Goal: Check status

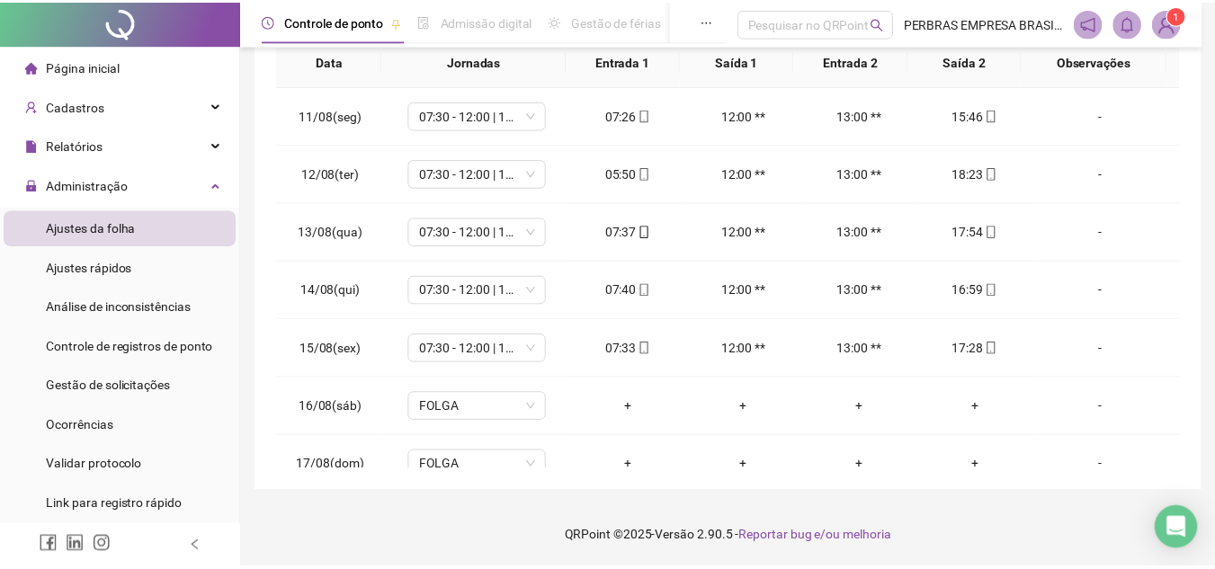
scroll to position [259, 0]
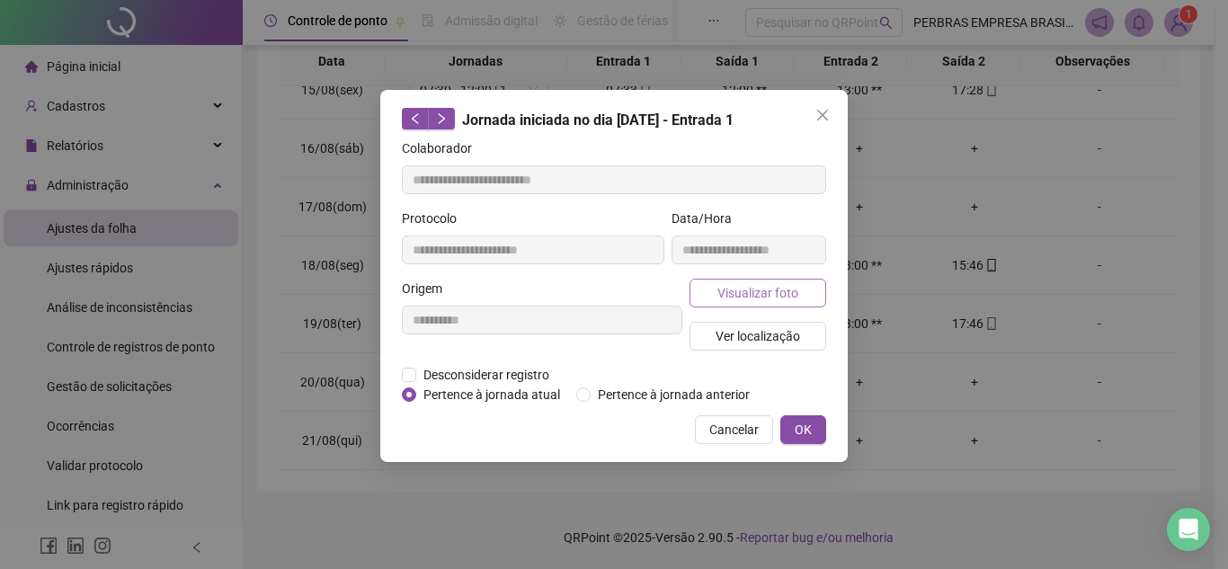
click at [777, 283] on span "Visualizar foto" at bounding box center [758, 293] width 81 height 20
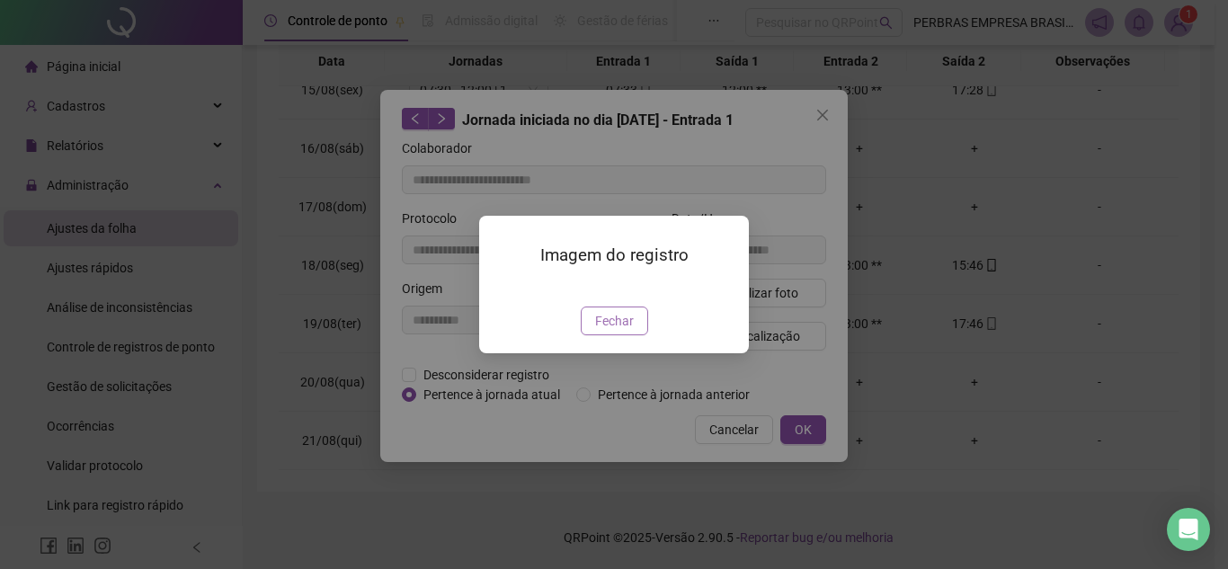
click at [627, 331] on span "Fechar" at bounding box center [614, 321] width 39 height 20
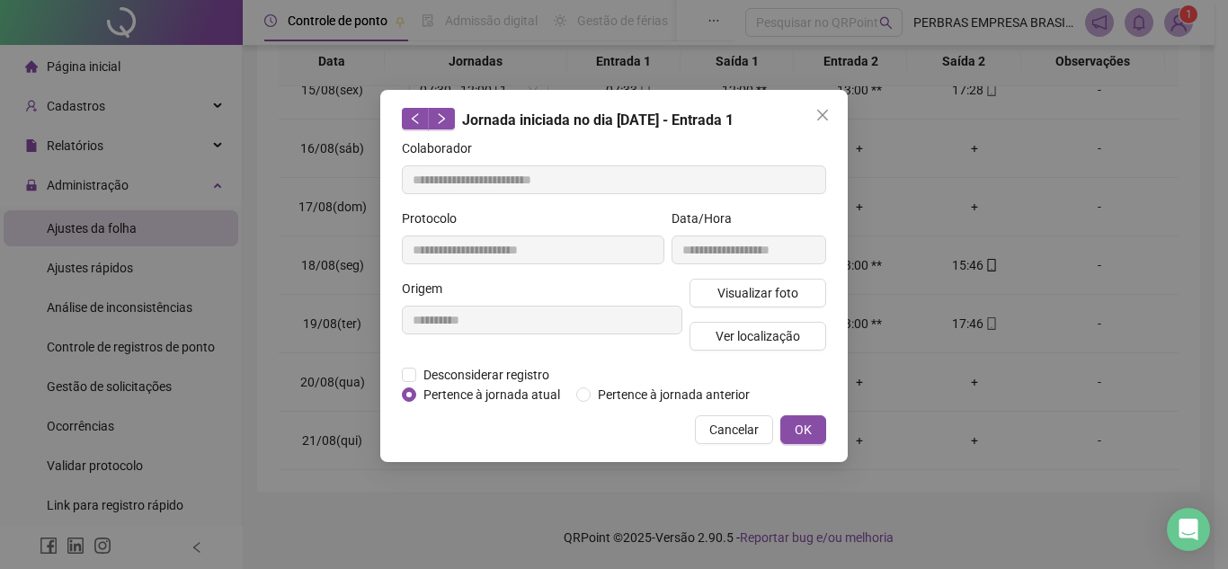
click at [789, 425] on button "OK" at bounding box center [804, 429] width 46 height 29
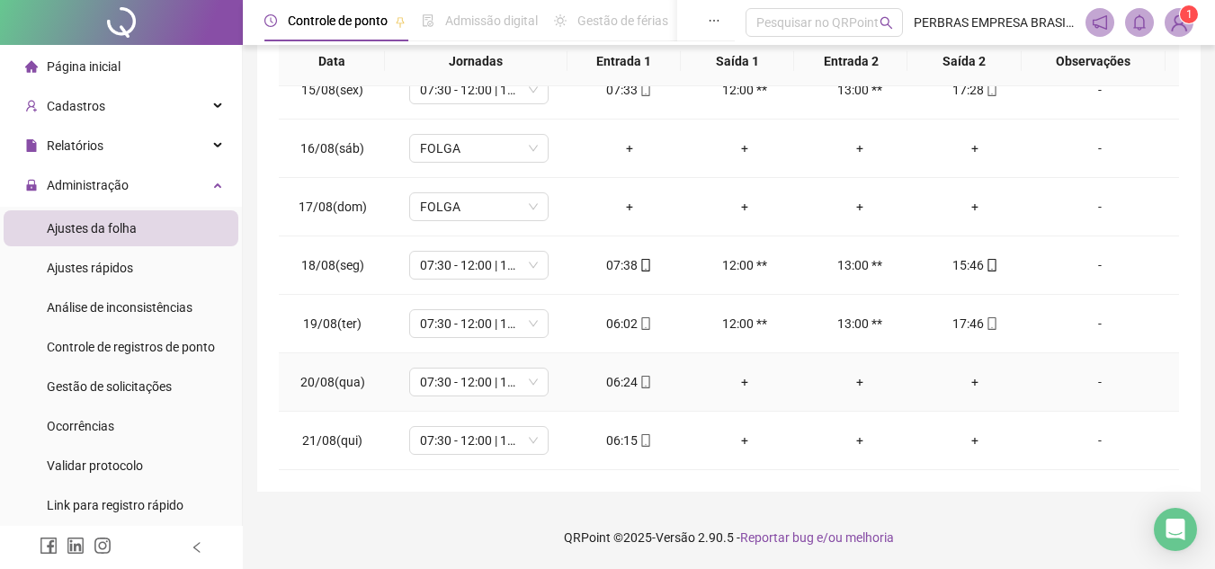
click at [640, 379] on icon "mobile" at bounding box center [645, 382] width 13 height 13
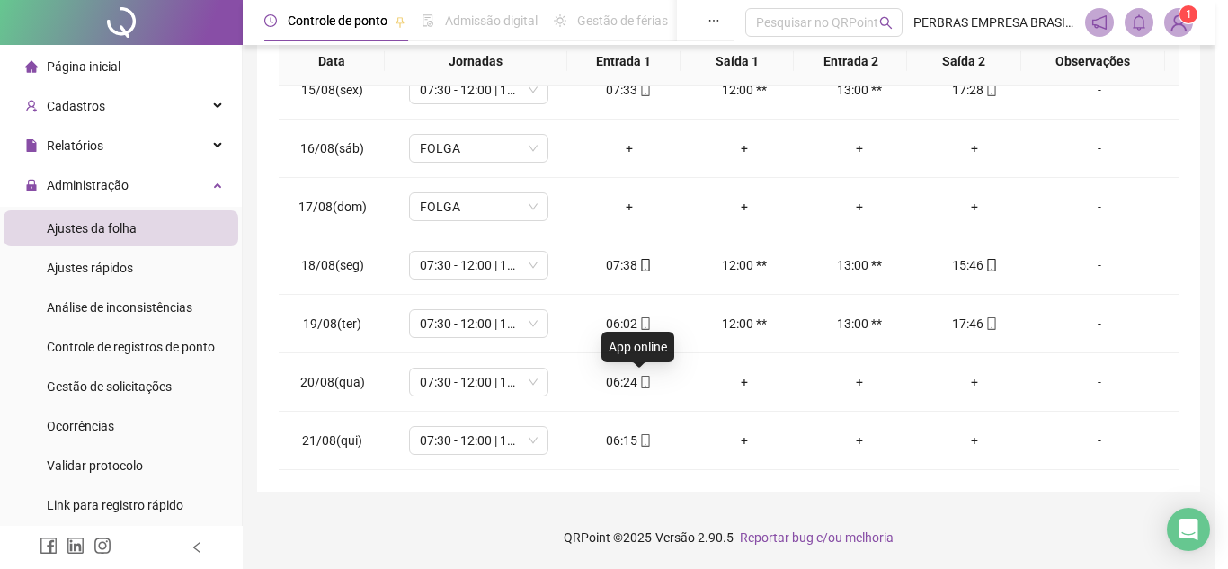
type input "**********"
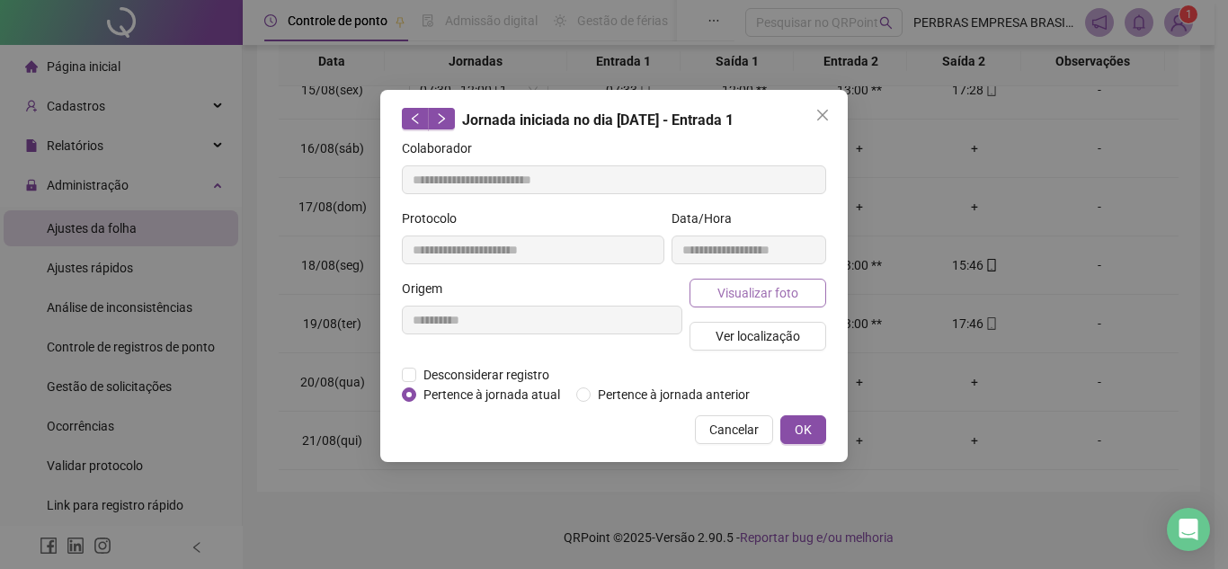
click at [785, 280] on button "Visualizar foto" at bounding box center [758, 293] width 137 height 29
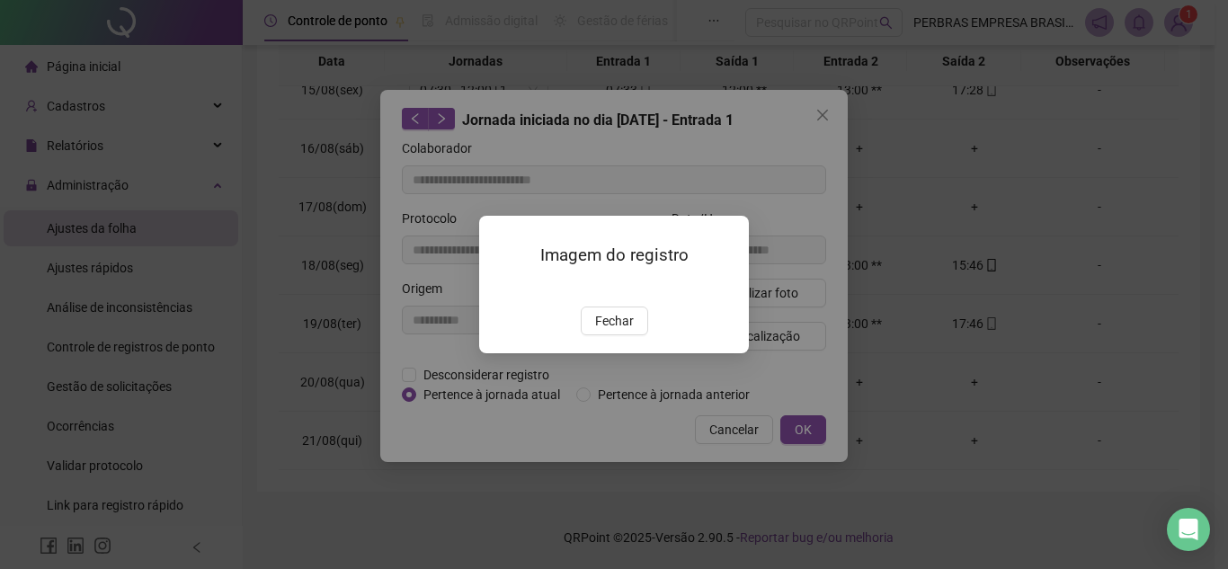
drag, startPoint x: 624, startPoint y: 424, endPoint x: 658, endPoint y: 352, distance: 79.6
click at [622, 331] on span "Fechar" at bounding box center [614, 321] width 39 height 20
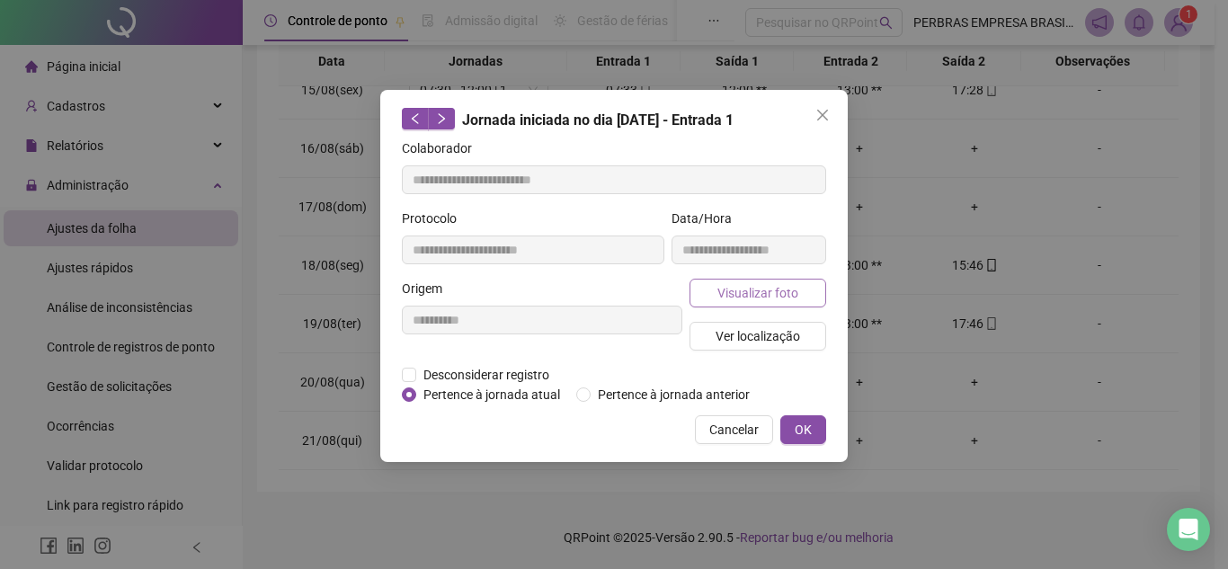
click at [768, 291] on span "Visualizar foto" at bounding box center [758, 293] width 81 height 20
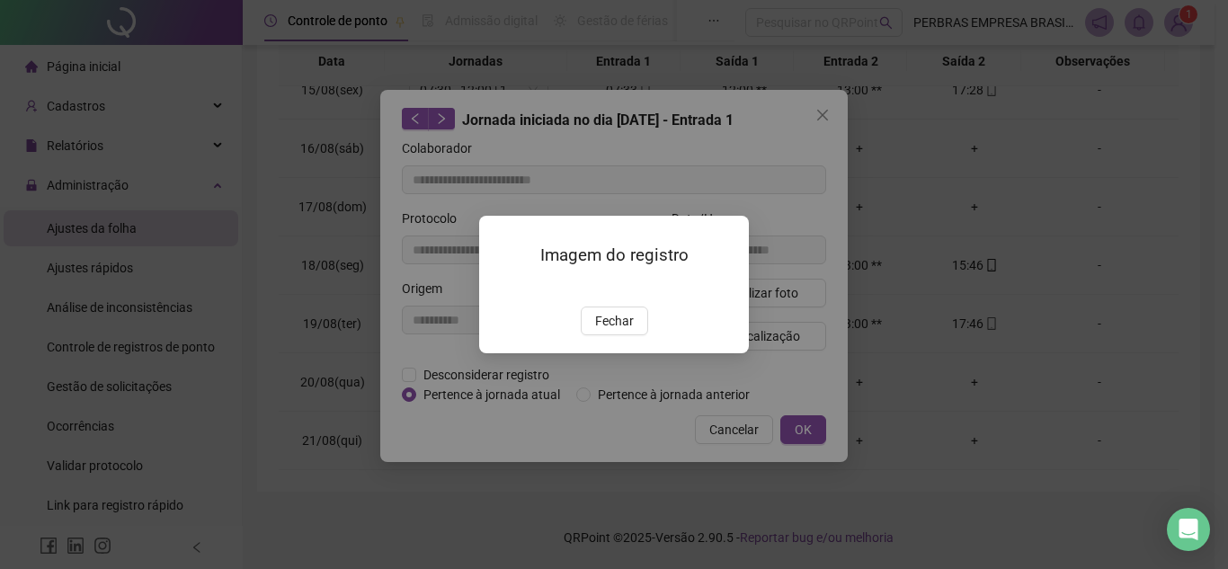
click at [501, 288] on img at bounding box center [501, 288] width 0 height 0
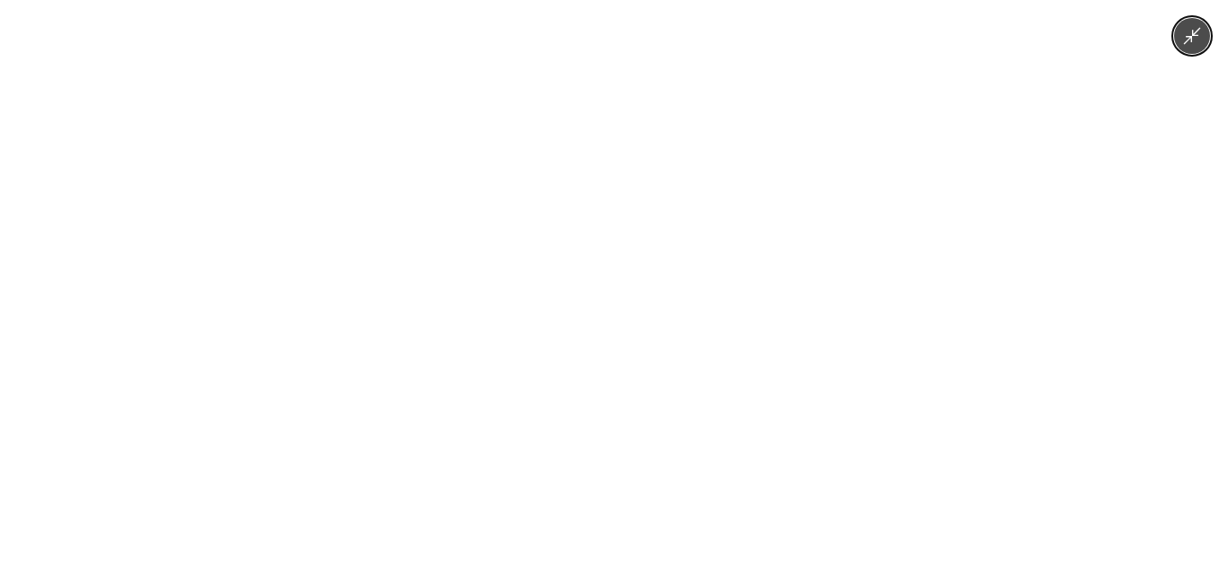
click at [604, 281] on img at bounding box center [614, 284] width 427 height 569
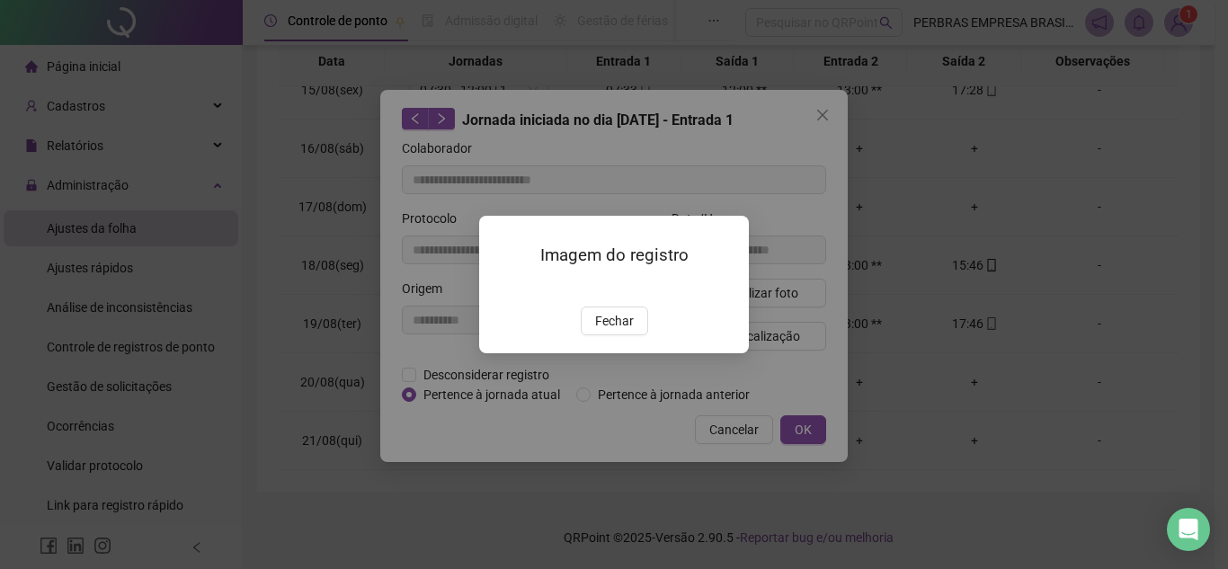
click at [501, 288] on img at bounding box center [501, 288] width 0 height 0
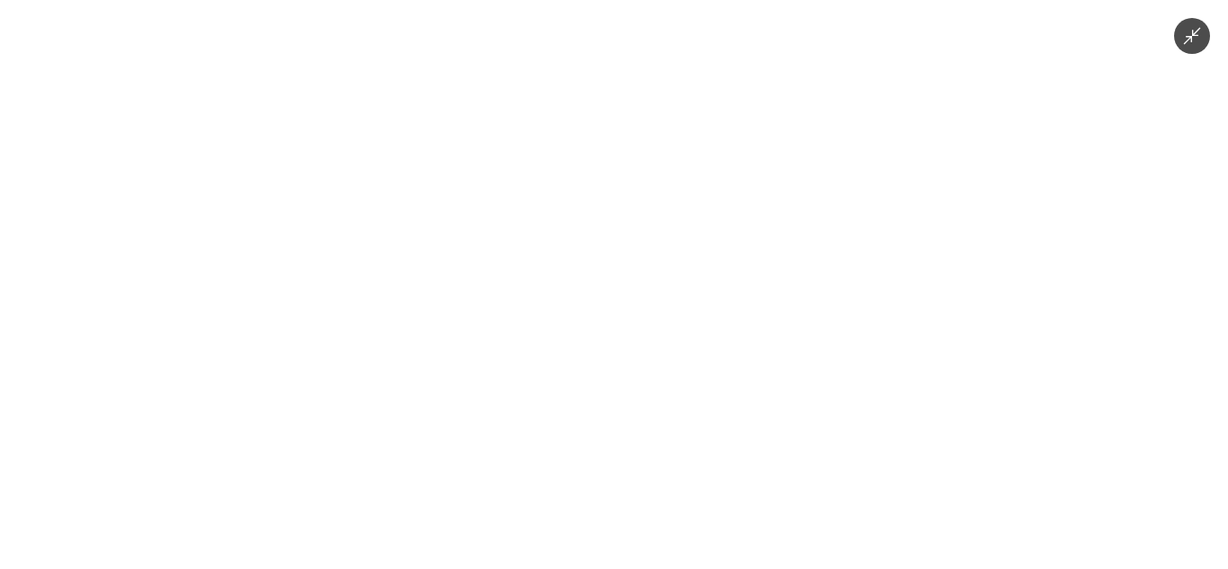
click at [775, 224] on img at bounding box center [614, 284] width 427 height 569
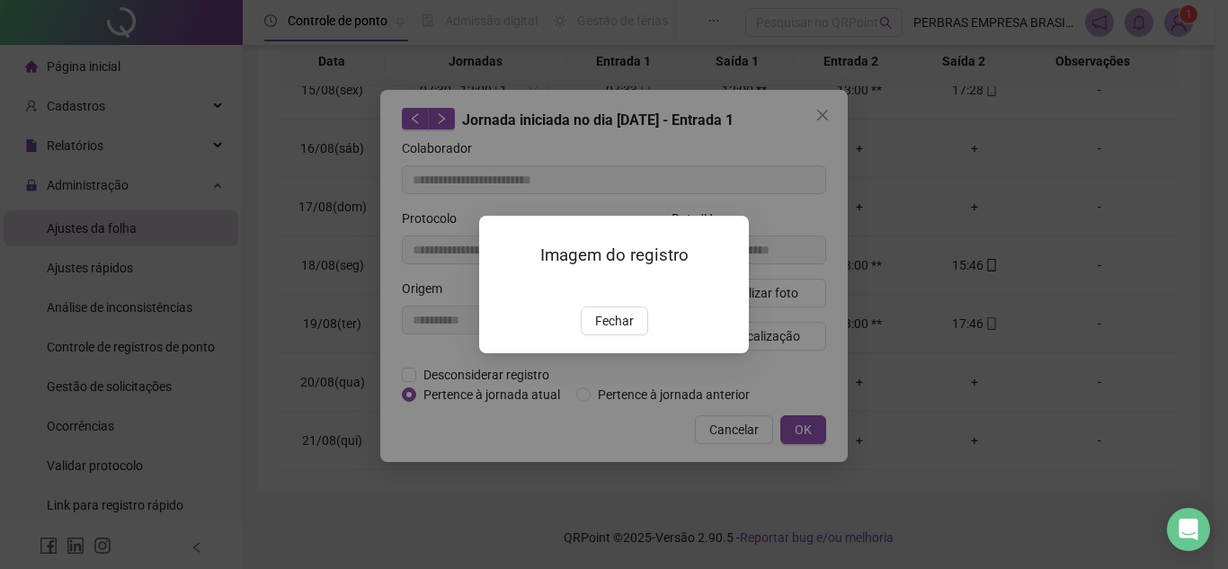
drag, startPoint x: 597, startPoint y: 424, endPoint x: 748, endPoint y: 468, distance: 157.4
click at [598, 331] on span "Fechar" at bounding box center [614, 321] width 39 height 20
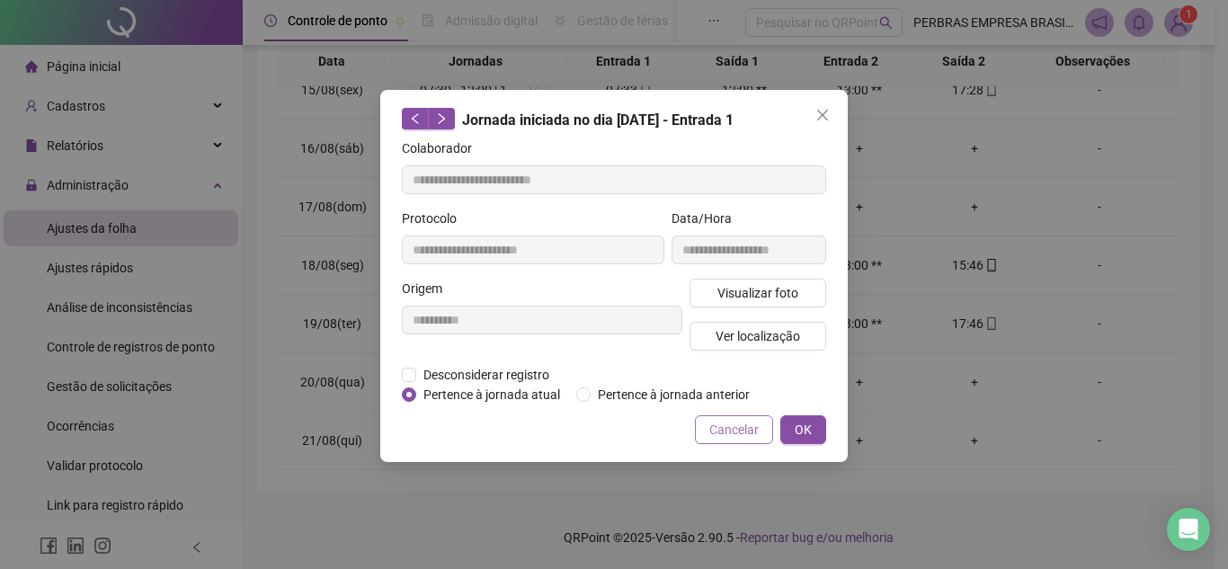
click at [754, 433] on span "Cancelar" at bounding box center [734, 430] width 49 height 20
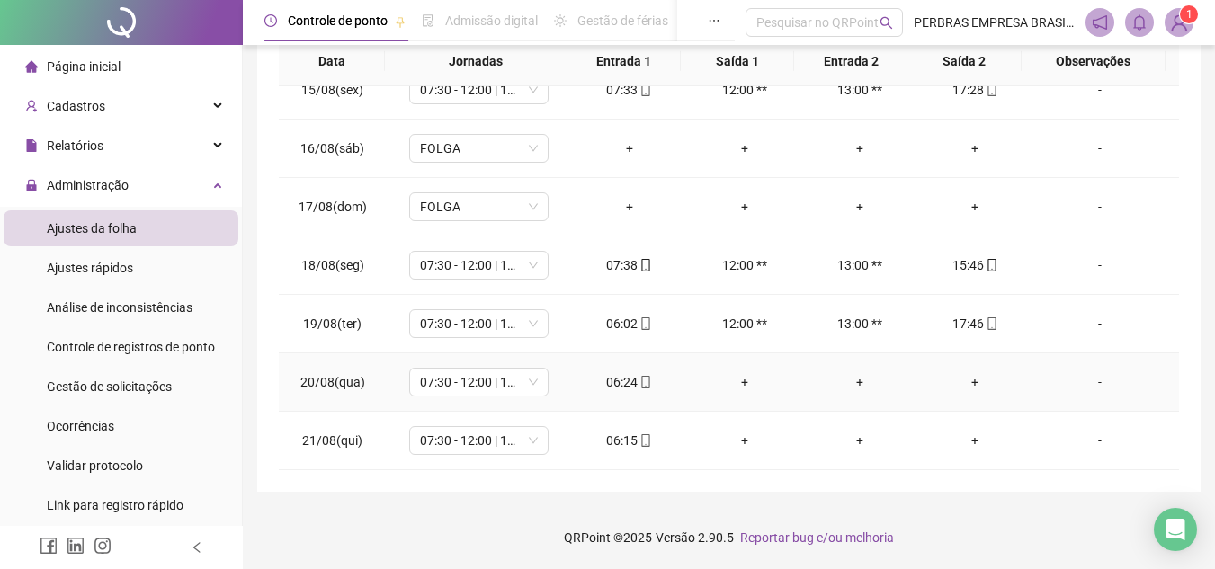
click at [644, 380] on icon "mobile" at bounding box center [646, 382] width 8 height 13
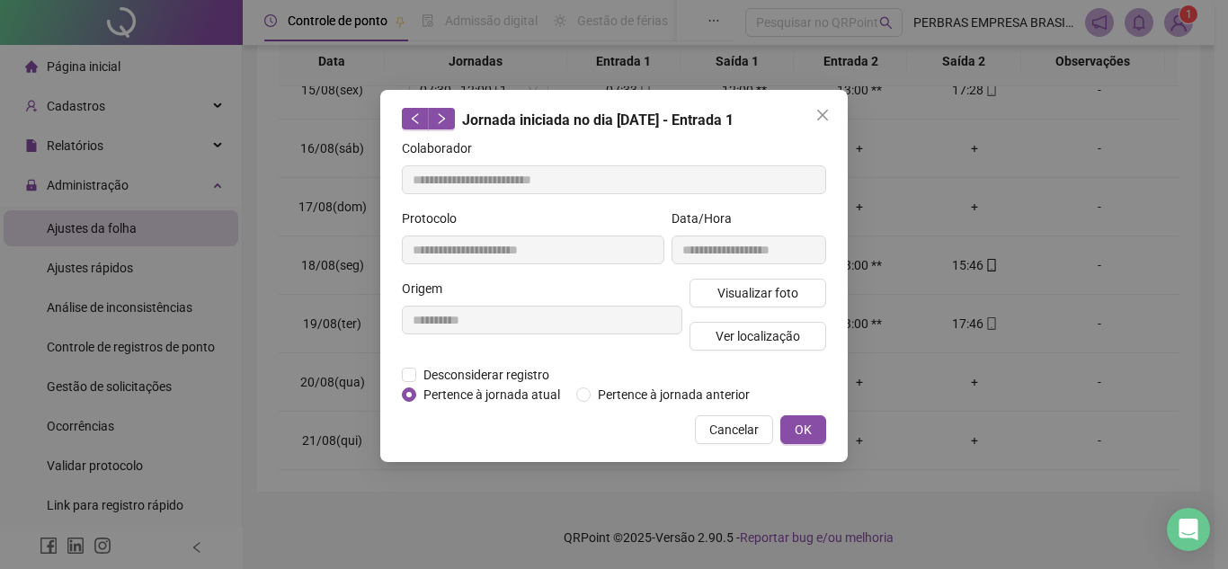
click at [747, 350] on div "Visualizar foto Ver localização" at bounding box center [758, 322] width 144 height 86
click at [745, 342] on span "Ver localização" at bounding box center [758, 336] width 85 height 20
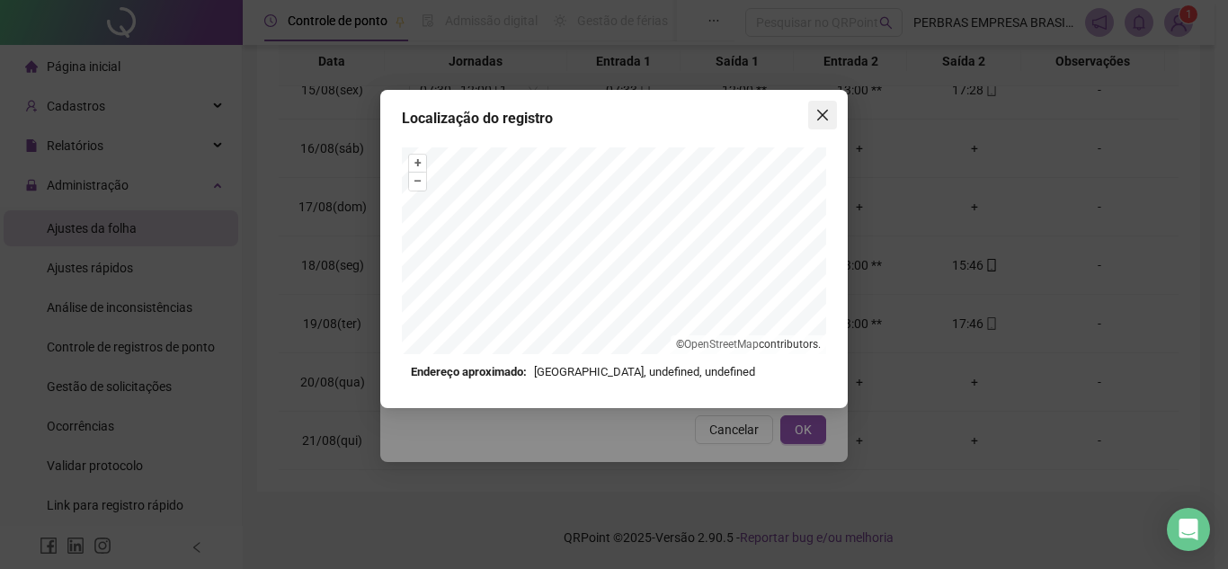
click at [814, 125] on button "Close" at bounding box center [822, 115] width 29 height 29
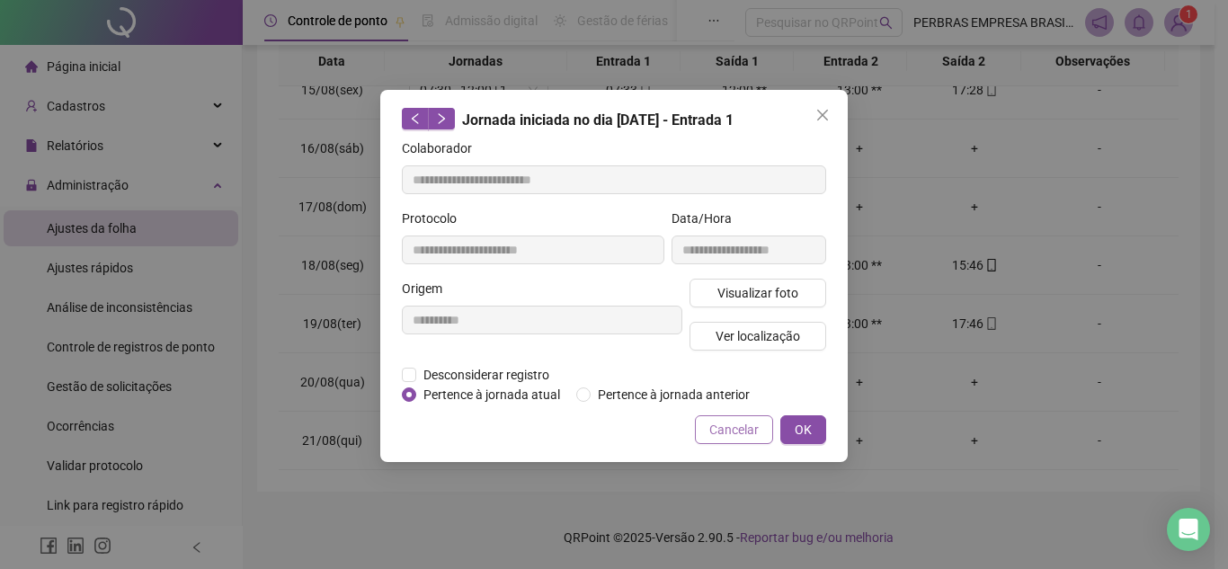
click at [728, 438] on span "Cancelar" at bounding box center [734, 430] width 49 height 20
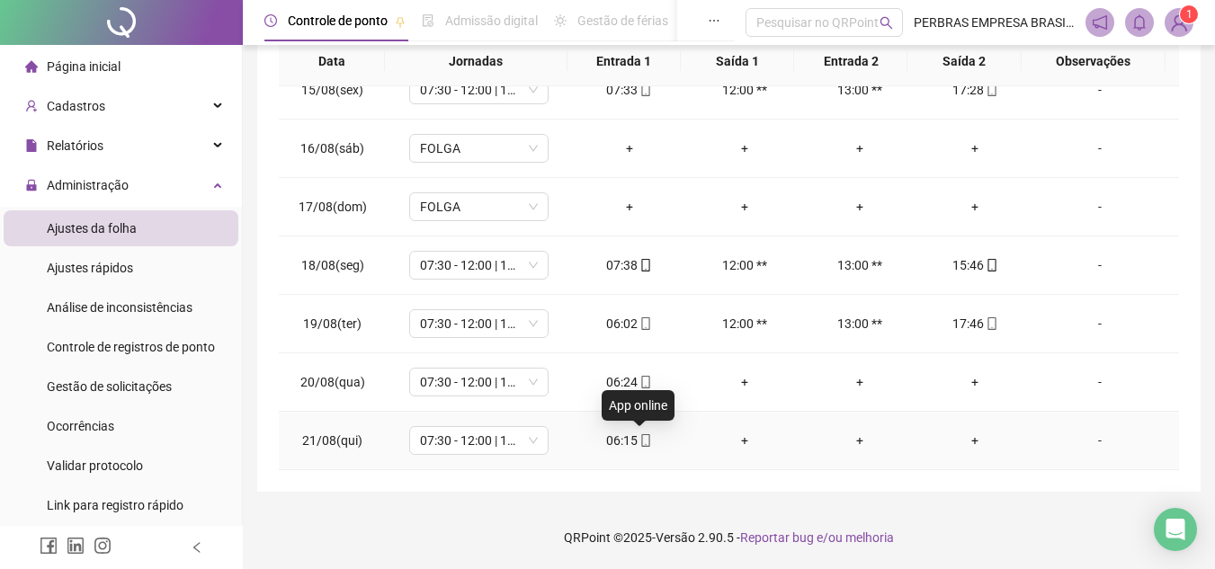
click at [648, 446] on div "06:15" at bounding box center [629, 441] width 86 height 20
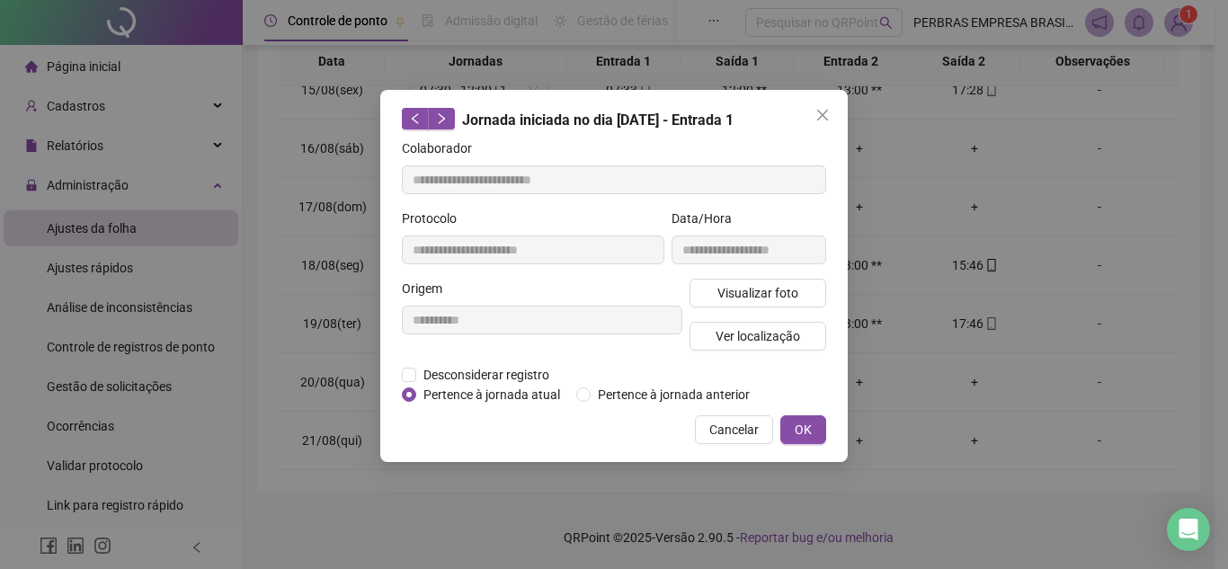
type input "**********"
click at [758, 283] on span "Visualizar foto" at bounding box center [758, 293] width 81 height 20
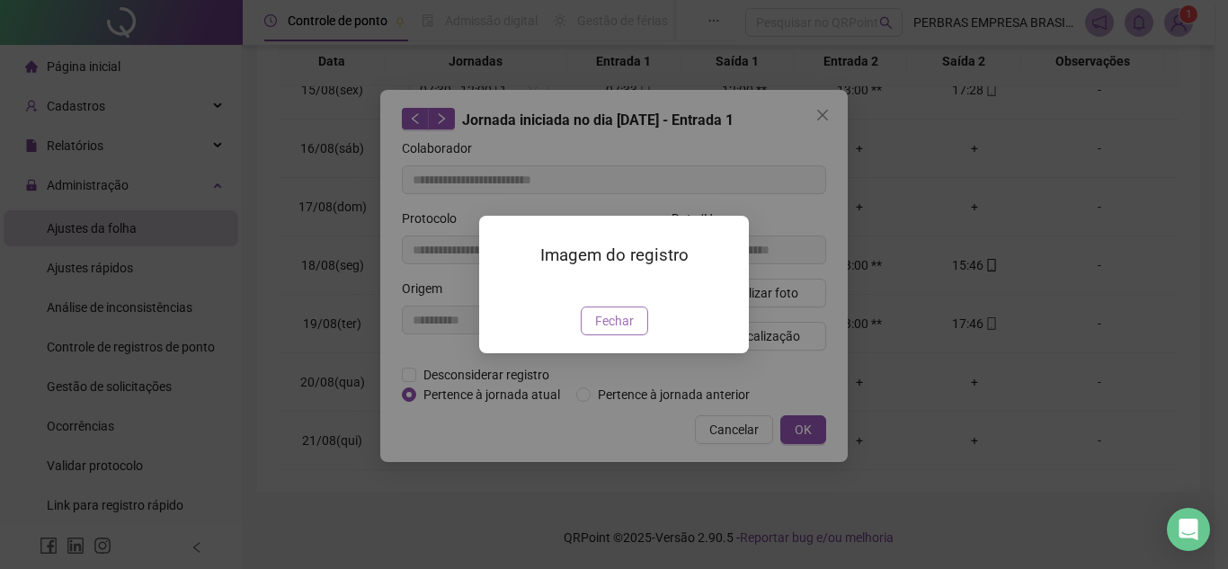
click at [606, 331] on span "Fechar" at bounding box center [614, 321] width 39 height 20
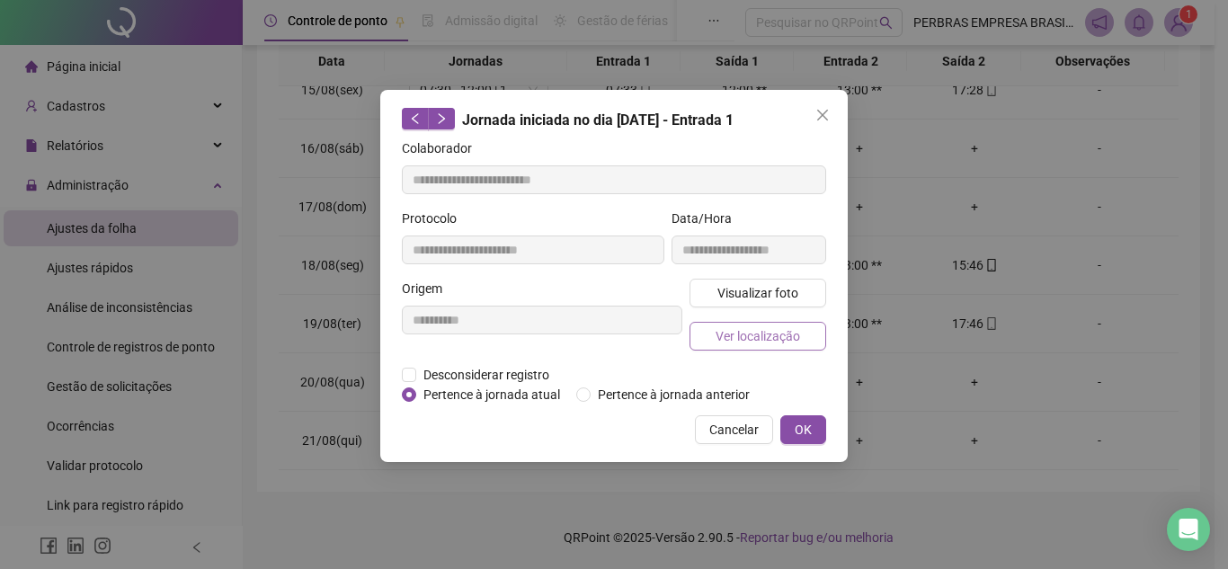
click at [763, 339] on span "Ver localização" at bounding box center [758, 336] width 85 height 20
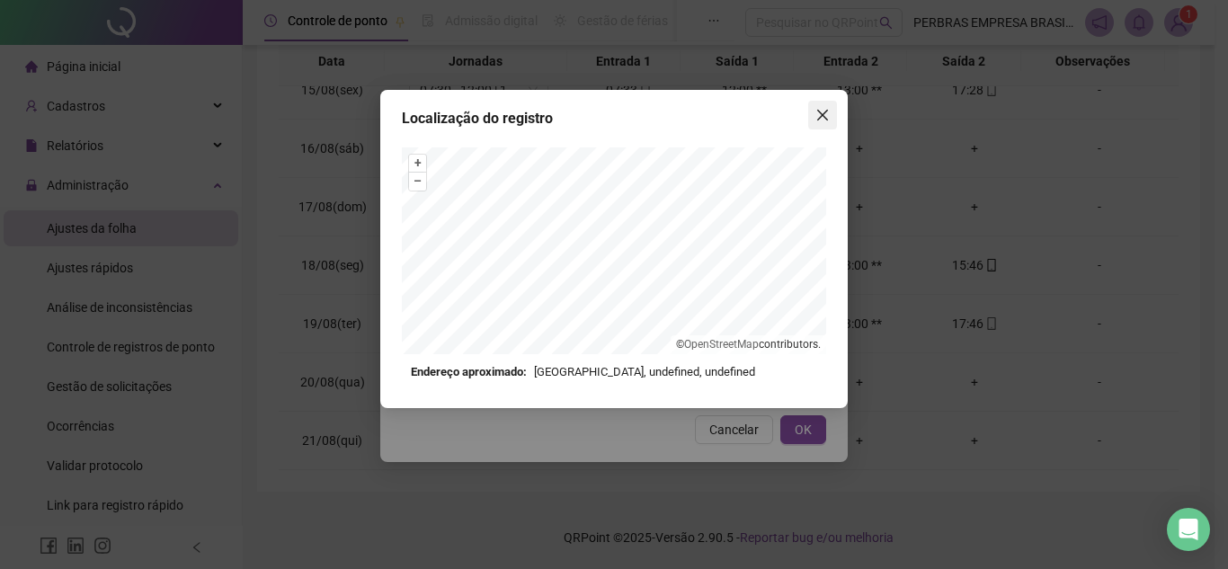
click at [827, 112] on icon "close" at bounding box center [823, 115] width 14 height 14
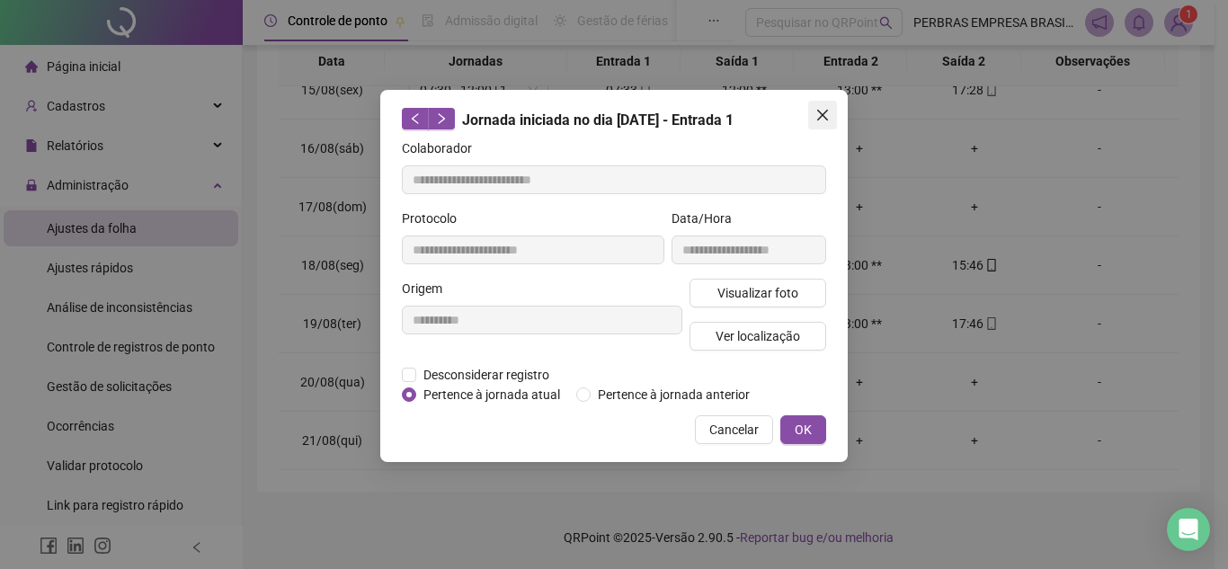
click at [819, 117] on icon "close" at bounding box center [823, 115] width 14 height 14
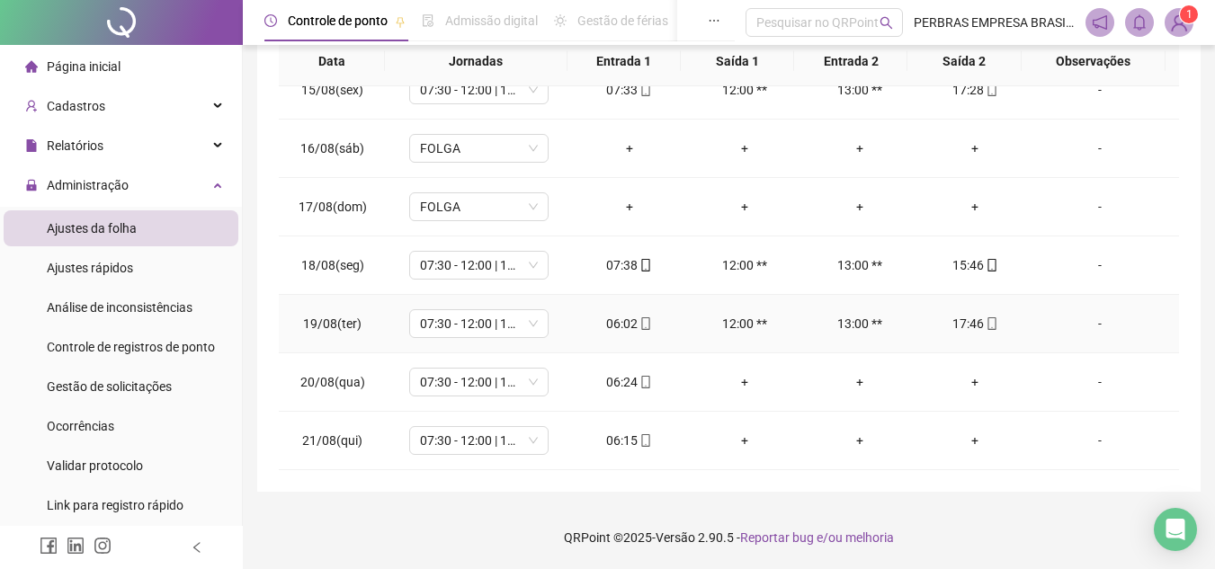
click at [641, 317] on span at bounding box center [645, 324] width 14 height 14
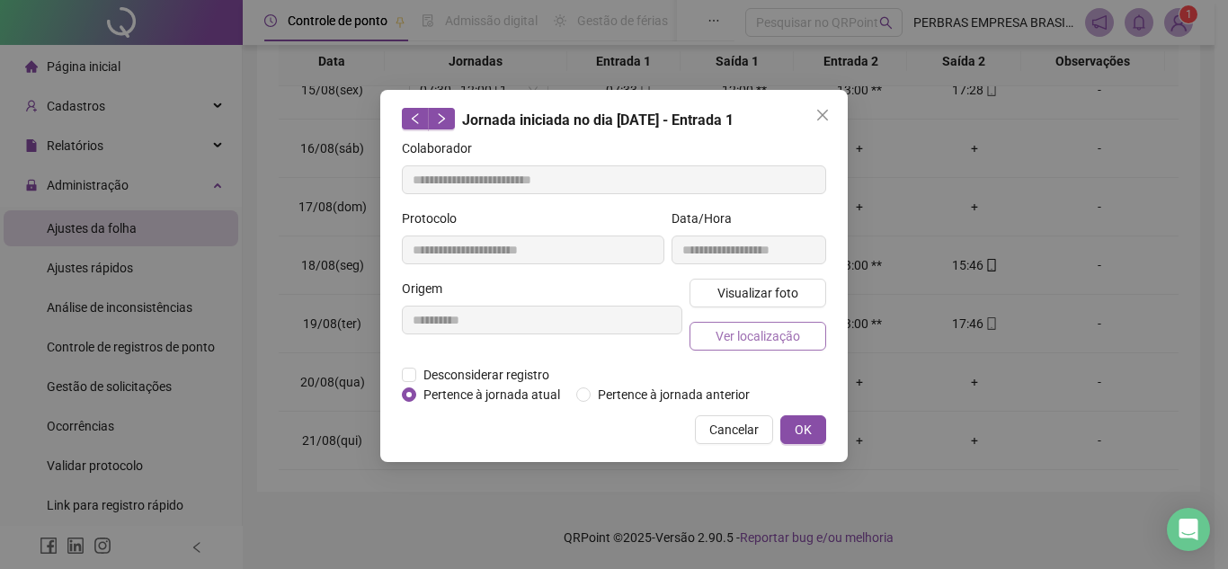
type input "**********"
click at [781, 326] on span "Ver localização" at bounding box center [758, 336] width 85 height 20
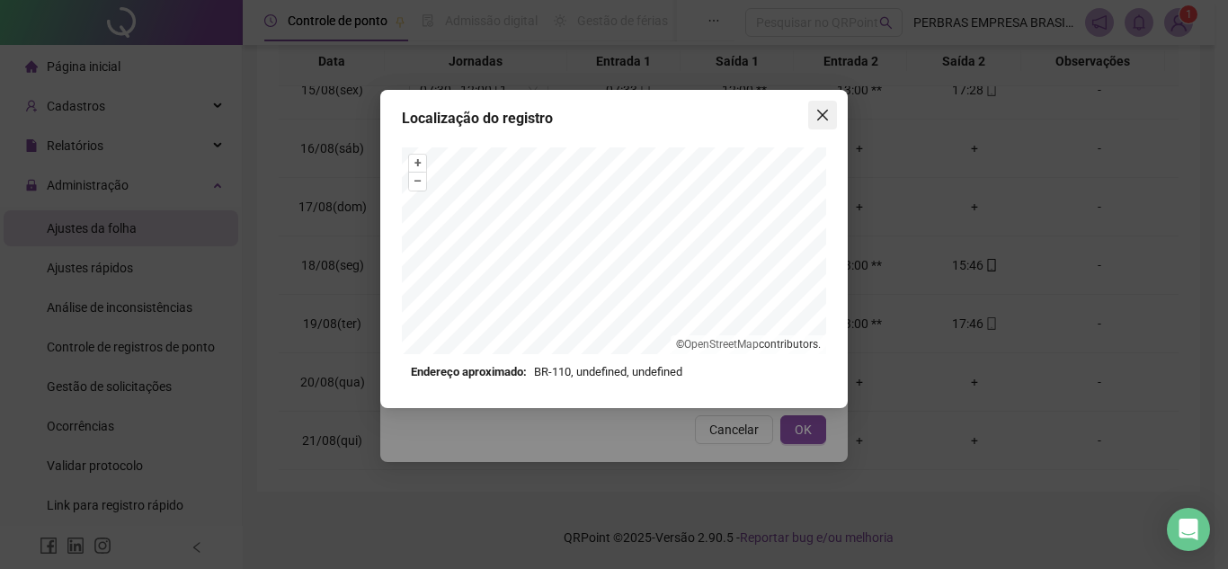
click at [827, 112] on icon "close" at bounding box center [823, 115] width 14 height 14
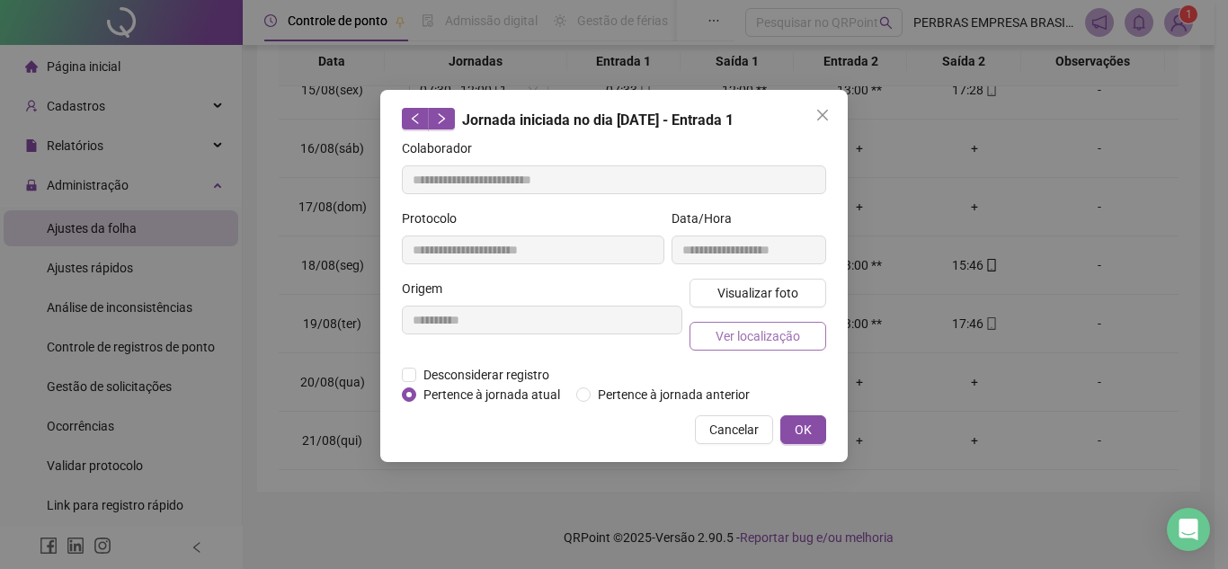
click at [754, 344] on span "Ver localização" at bounding box center [758, 336] width 85 height 20
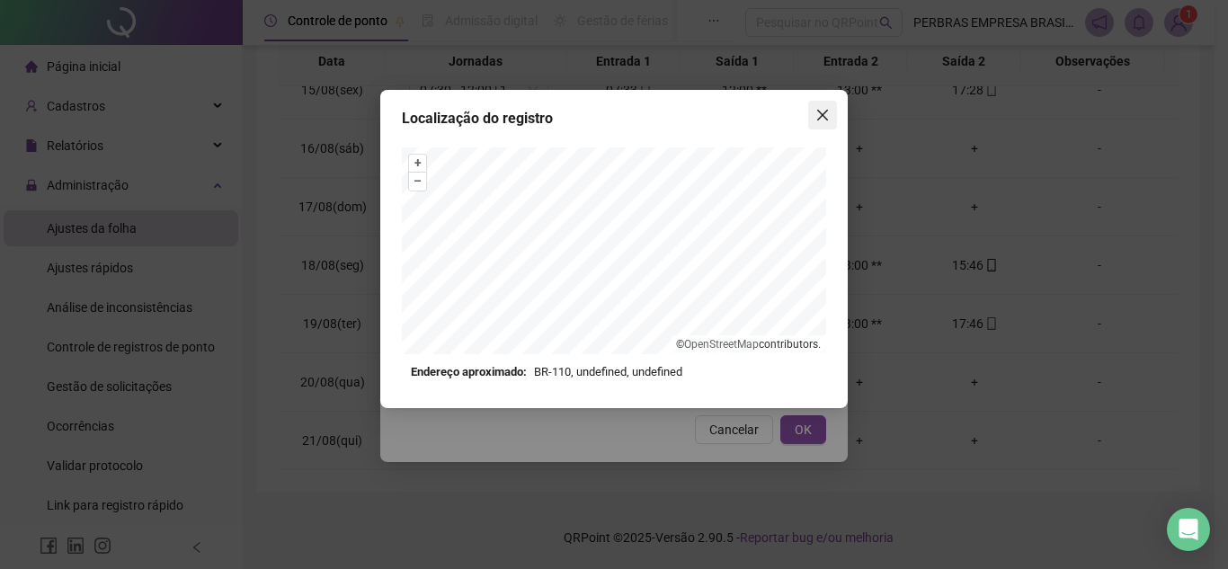
click at [814, 125] on button "Close" at bounding box center [822, 115] width 29 height 29
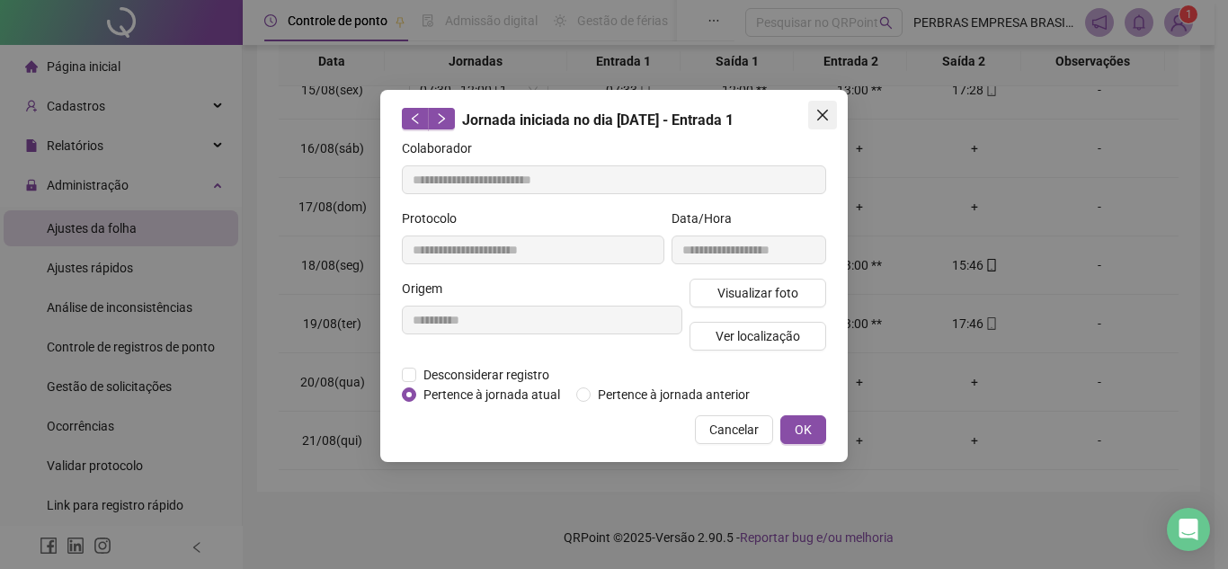
click at [836, 109] on span "Close" at bounding box center [822, 115] width 29 height 14
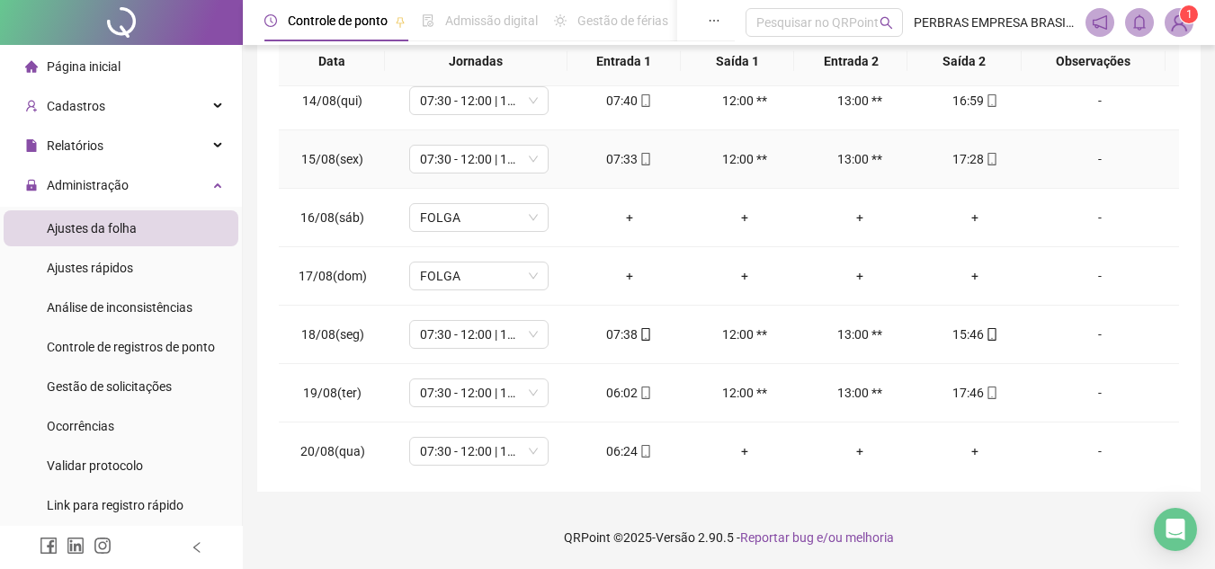
scroll to position [169, 0]
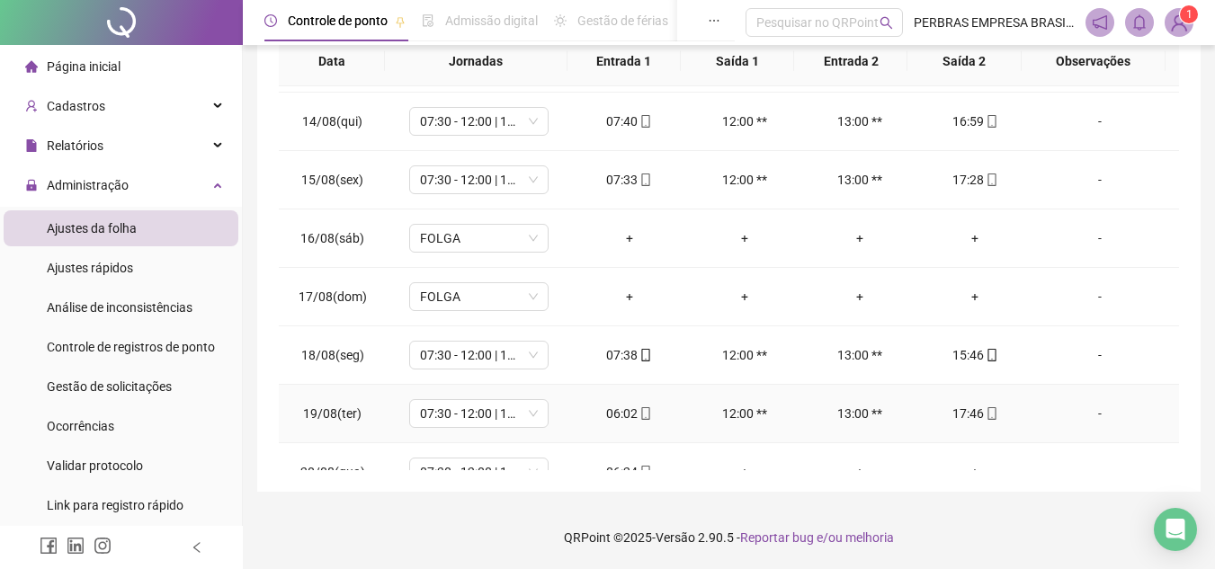
click at [640, 411] on icon "mobile" at bounding box center [645, 413] width 13 height 13
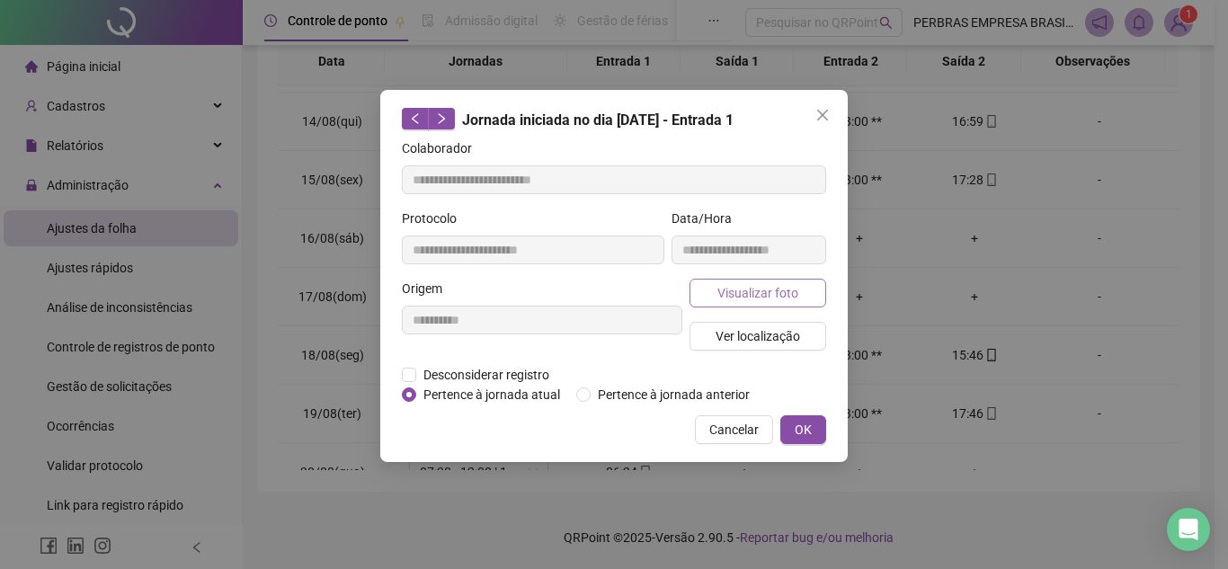
click at [800, 293] on button "Visualizar foto" at bounding box center [758, 293] width 137 height 29
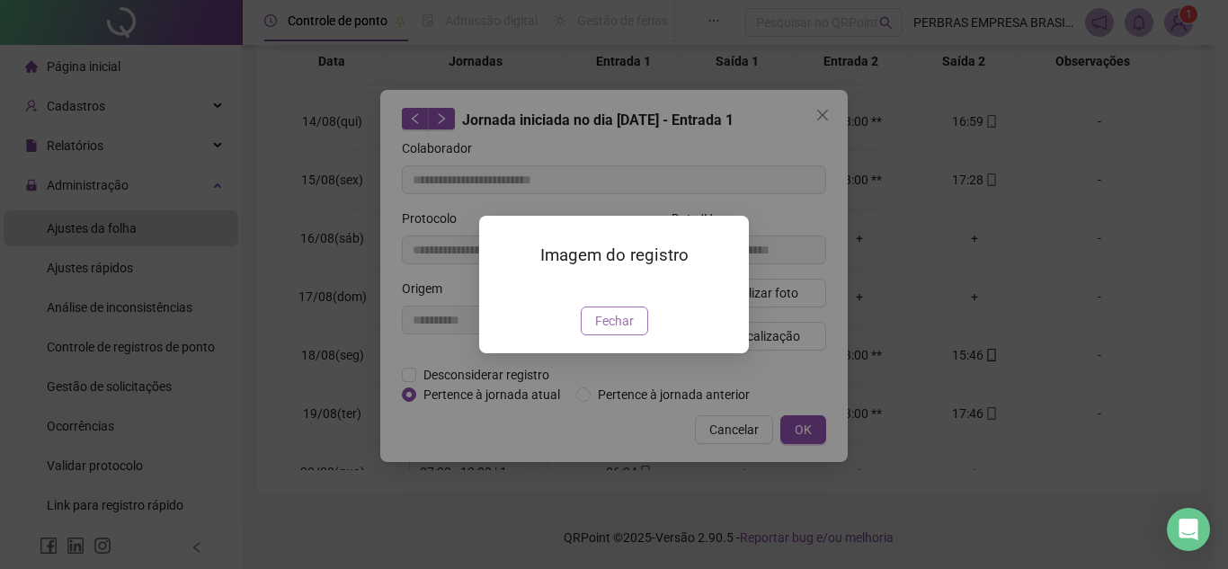
drag, startPoint x: 628, startPoint y: 426, endPoint x: 833, endPoint y: 147, distance: 346.8
click at [628, 331] on span "Fechar" at bounding box center [614, 321] width 39 height 20
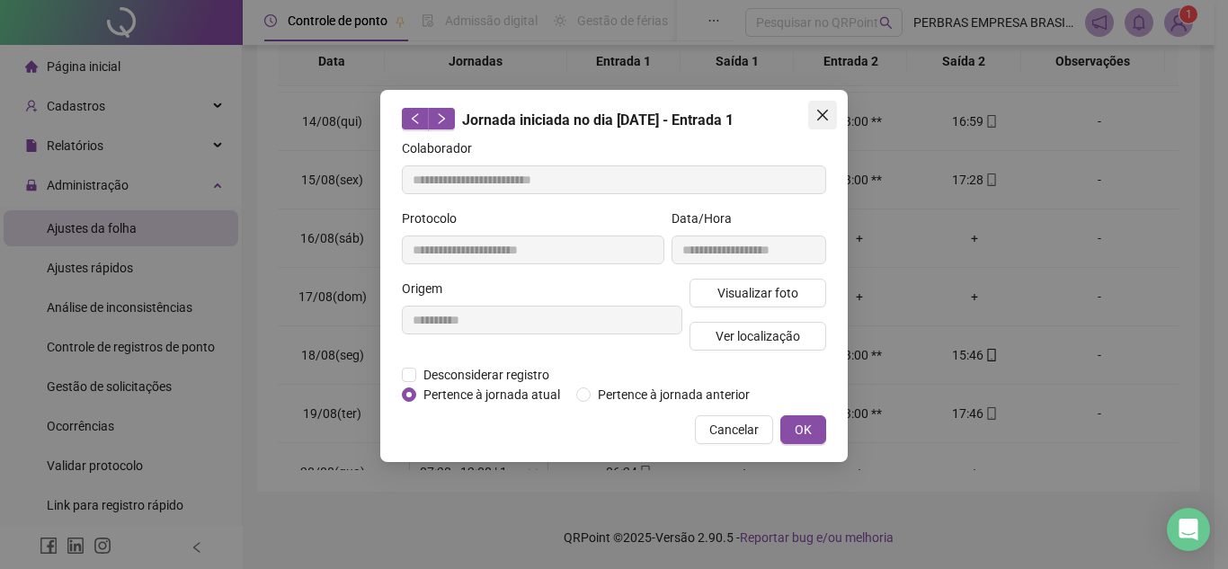
click at [826, 117] on icon "close" at bounding box center [823, 115] width 14 height 14
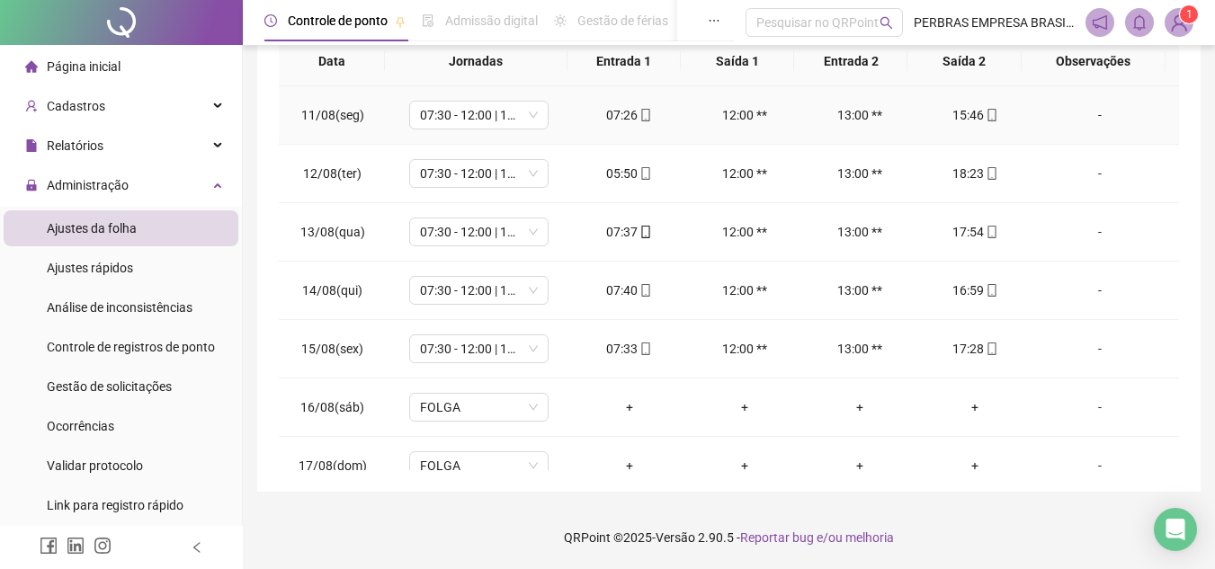
scroll to position [0, 0]
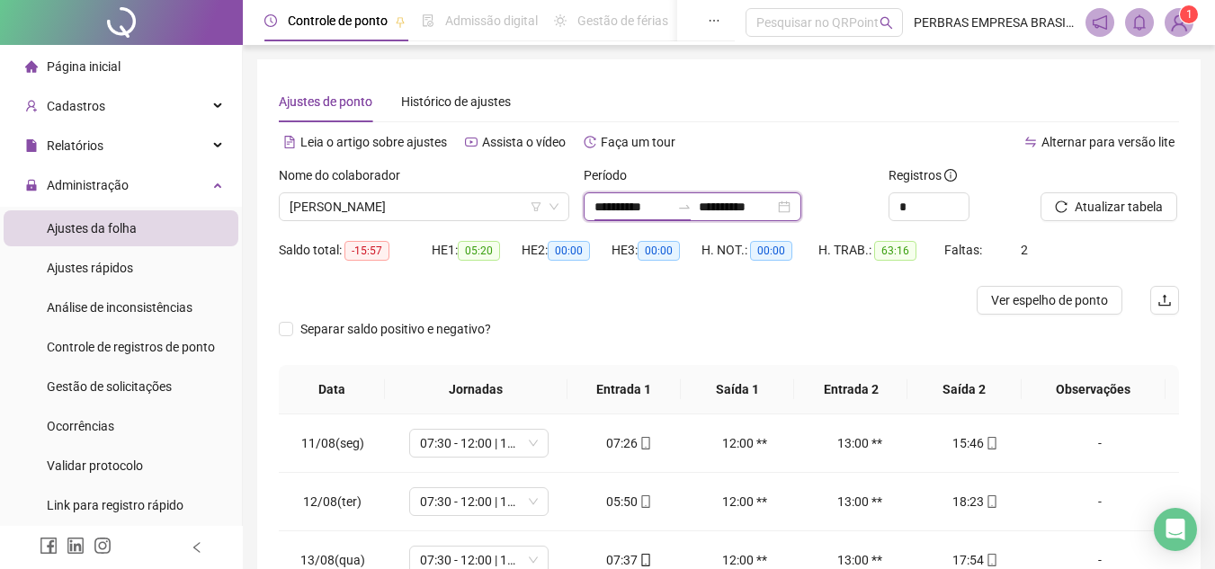
click at [624, 206] on input "**********" at bounding box center [632, 207] width 76 height 20
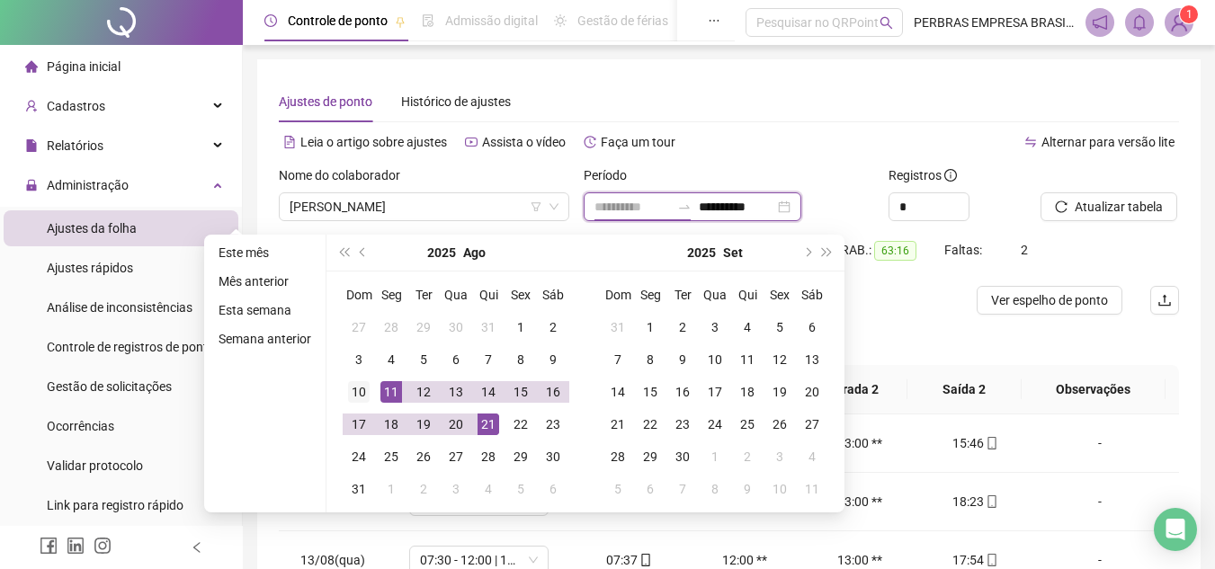
type input "**********"
click at [363, 390] on div "10" at bounding box center [359, 392] width 22 height 22
click at [360, 251] on span "prev-year" at bounding box center [364, 252] width 9 height 9
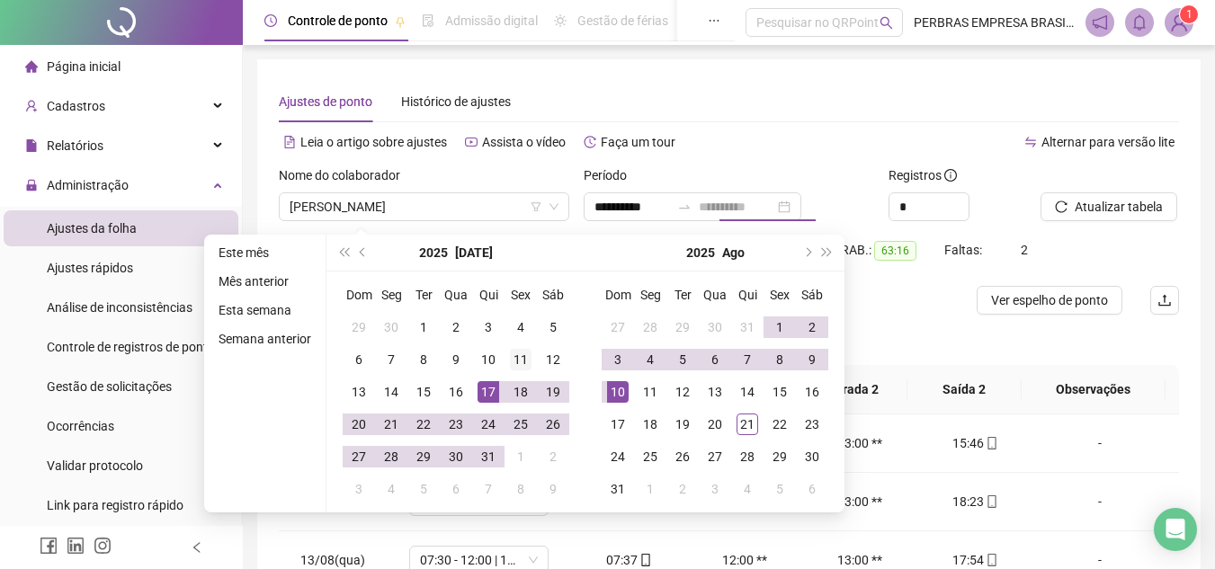
type input "**********"
click at [513, 361] on div "11" at bounding box center [521, 360] width 22 height 22
type input "**********"
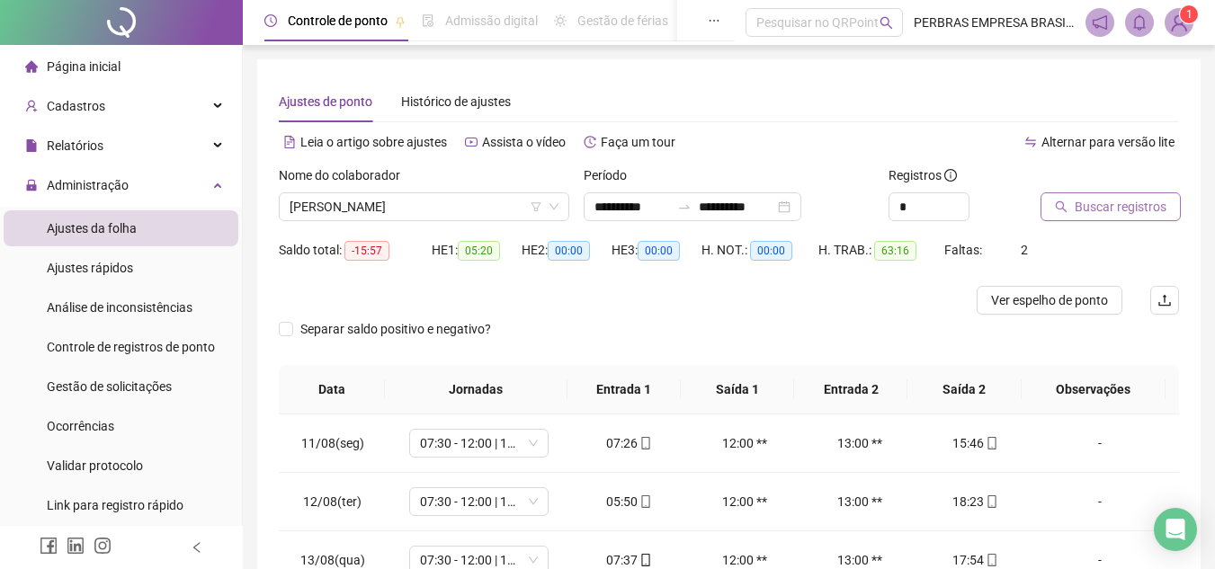
click at [1090, 201] on span "Buscar registros" at bounding box center [1121, 207] width 92 height 20
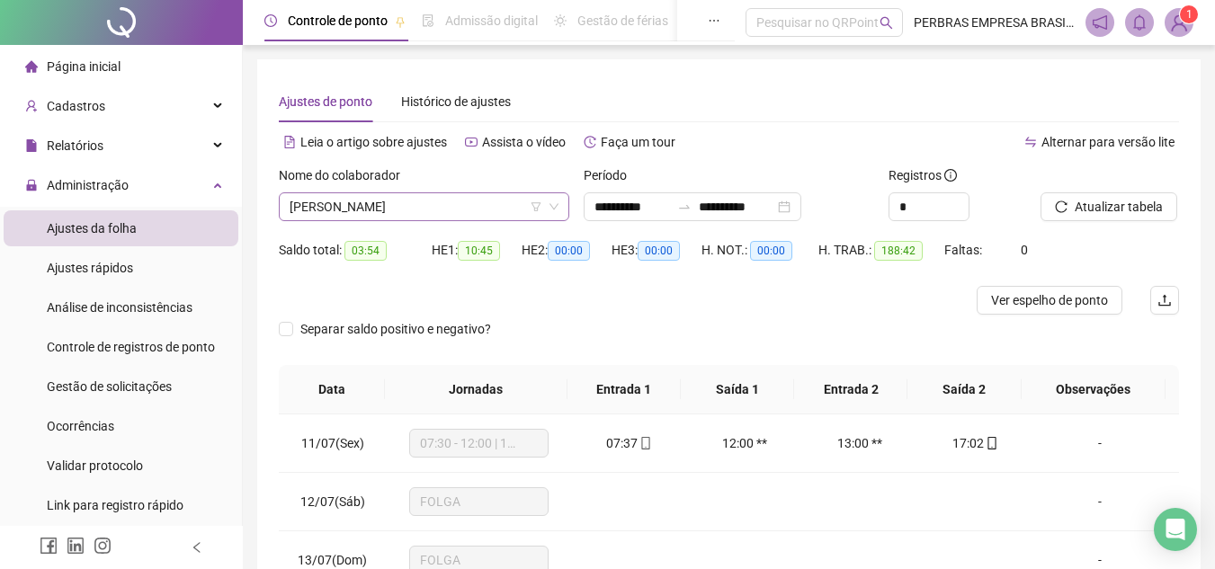
click at [495, 207] on span "[PERSON_NAME]" at bounding box center [424, 206] width 269 height 27
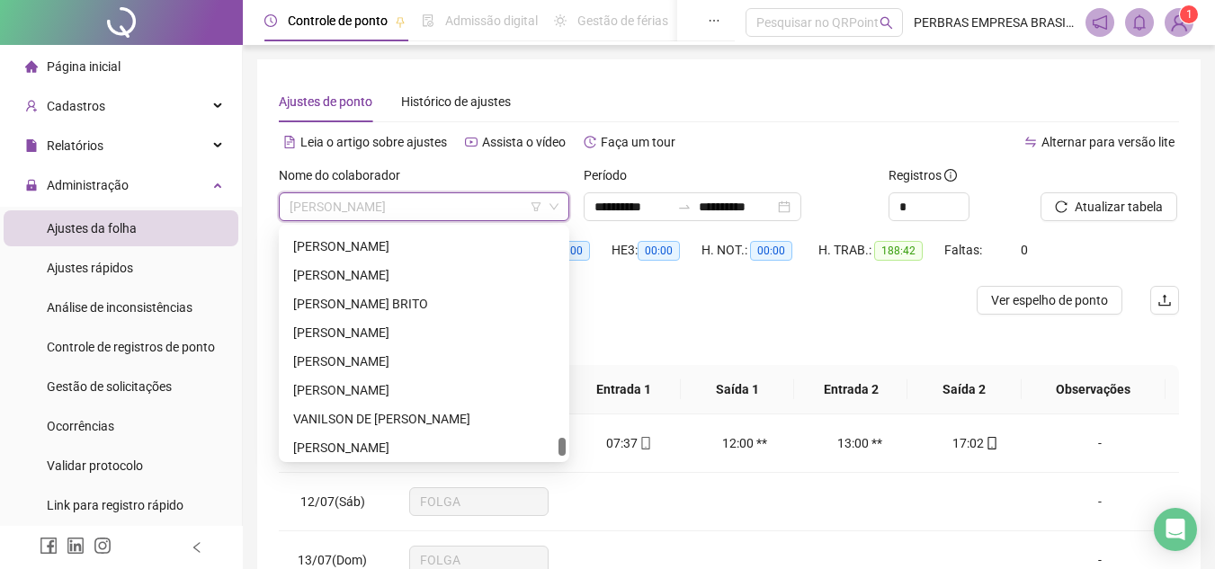
scroll to position [7298, 0]
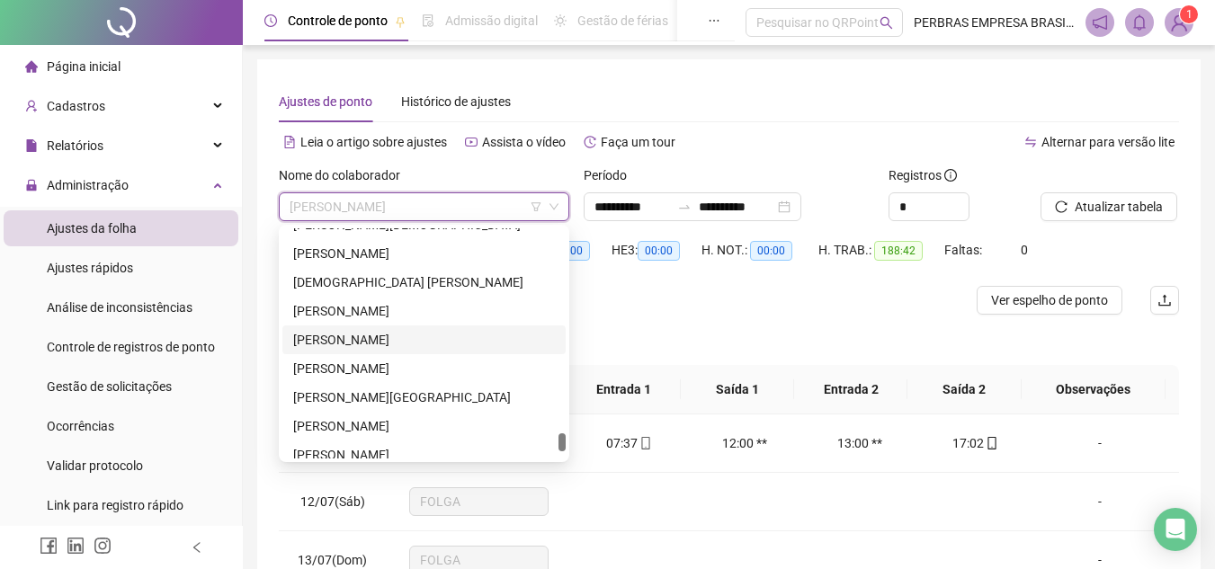
click at [411, 341] on div "[PERSON_NAME]" at bounding box center [424, 340] width 262 height 20
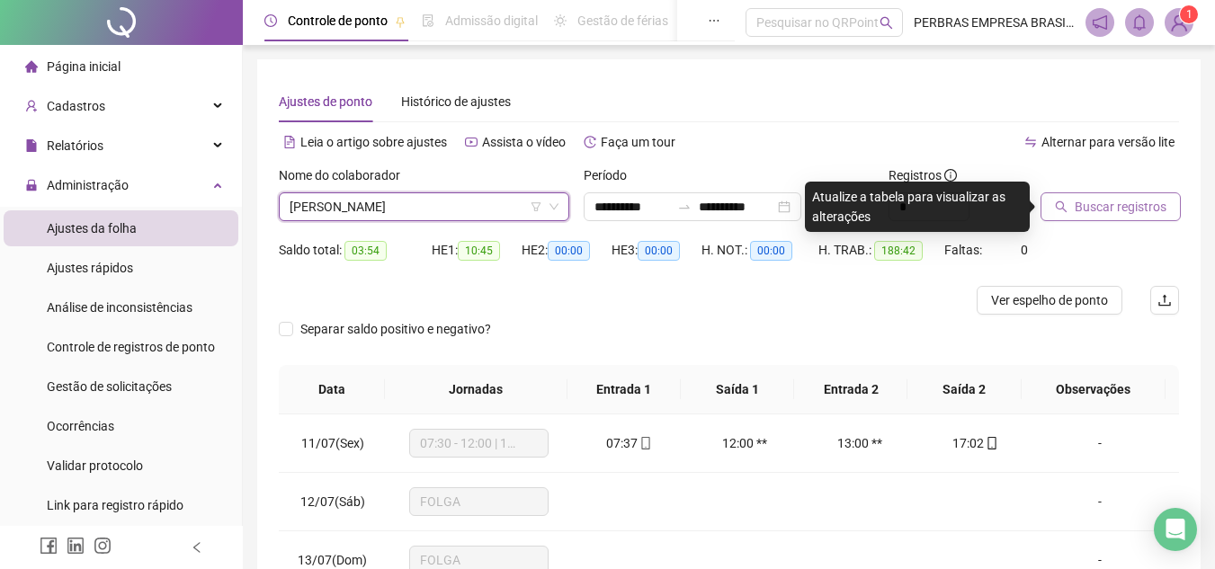
click at [1075, 213] on span "Buscar registros" at bounding box center [1121, 207] width 92 height 20
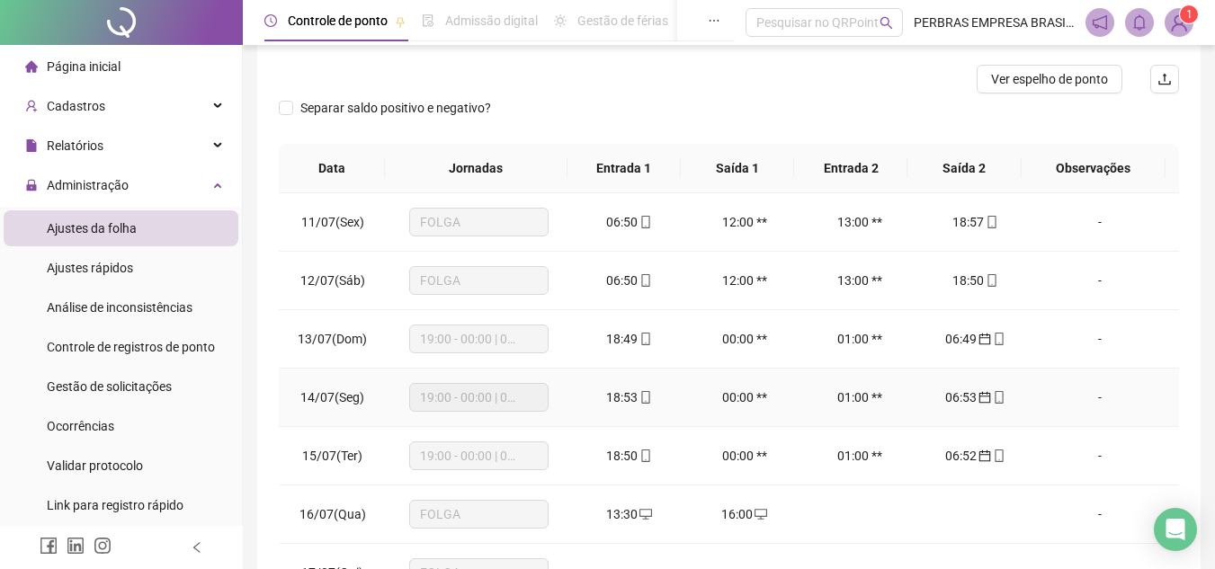
scroll to position [58, 0]
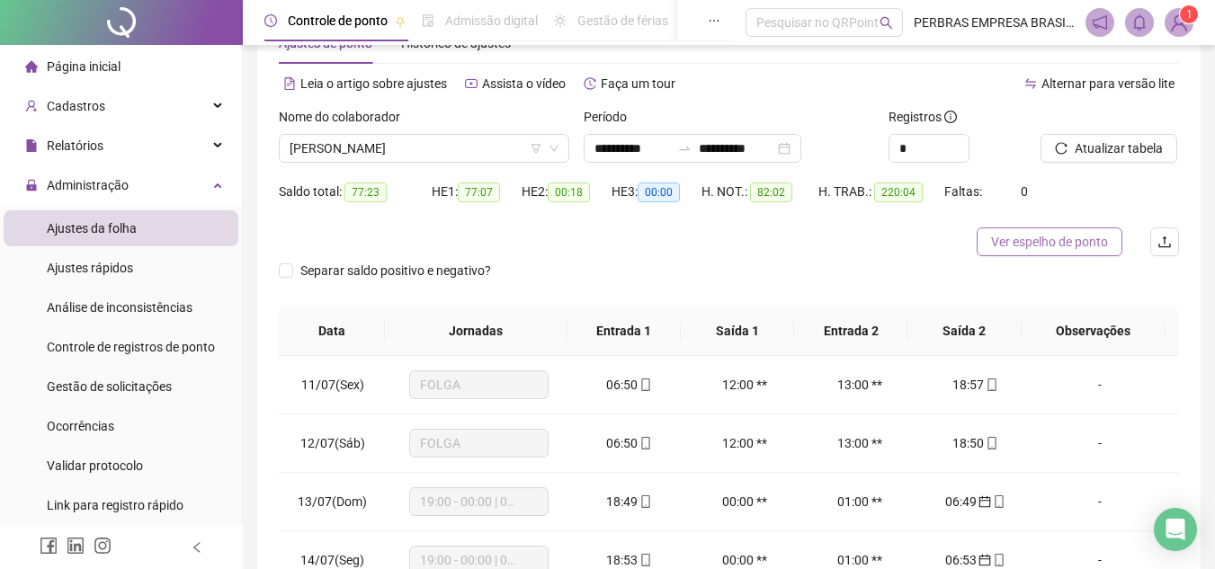
click at [1044, 250] on span "Ver espelho de ponto" at bounding box center [1049, 242] width 117 height 20
click at [487, 147] on span "[PERSON_NAME]" at bounding box center [424, 148] width 269 height 27
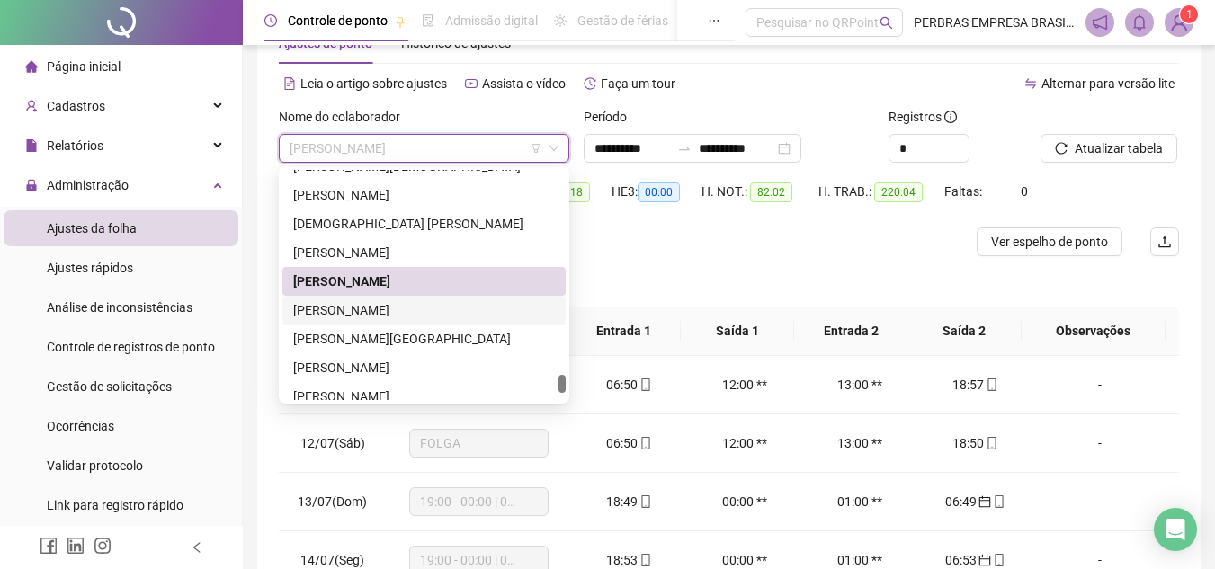
click at [415, 303] on div "[PERSON_NAME]" at bounding box center [424, 310] width 262 height 20
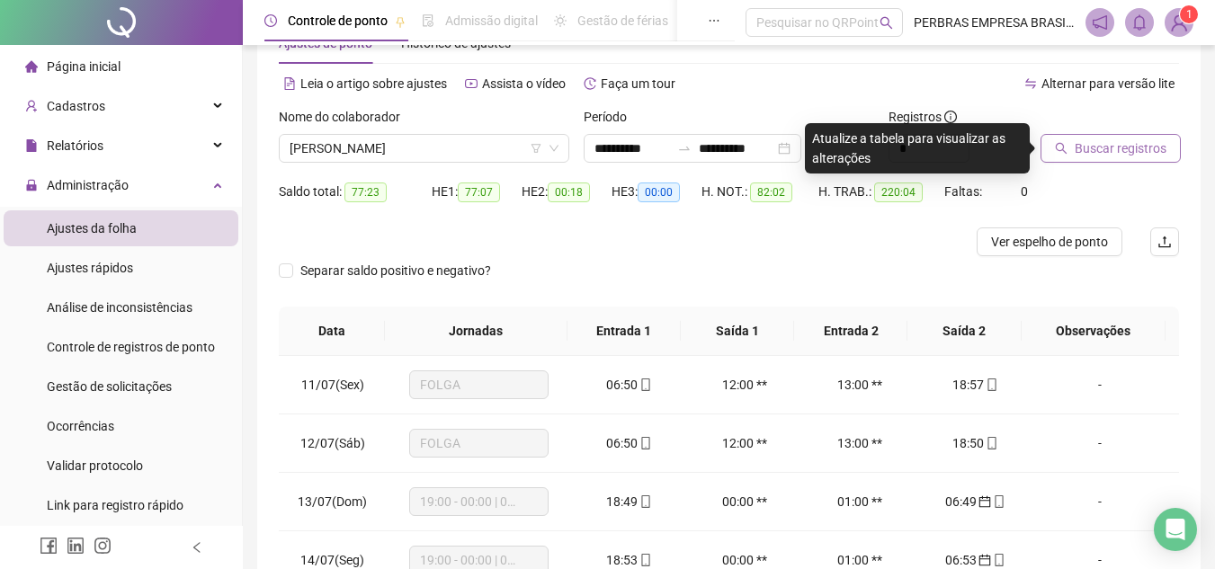
click at [1121, 148] on span "Buscar registros" at bounding box center [1121, 148] width 92 height 20
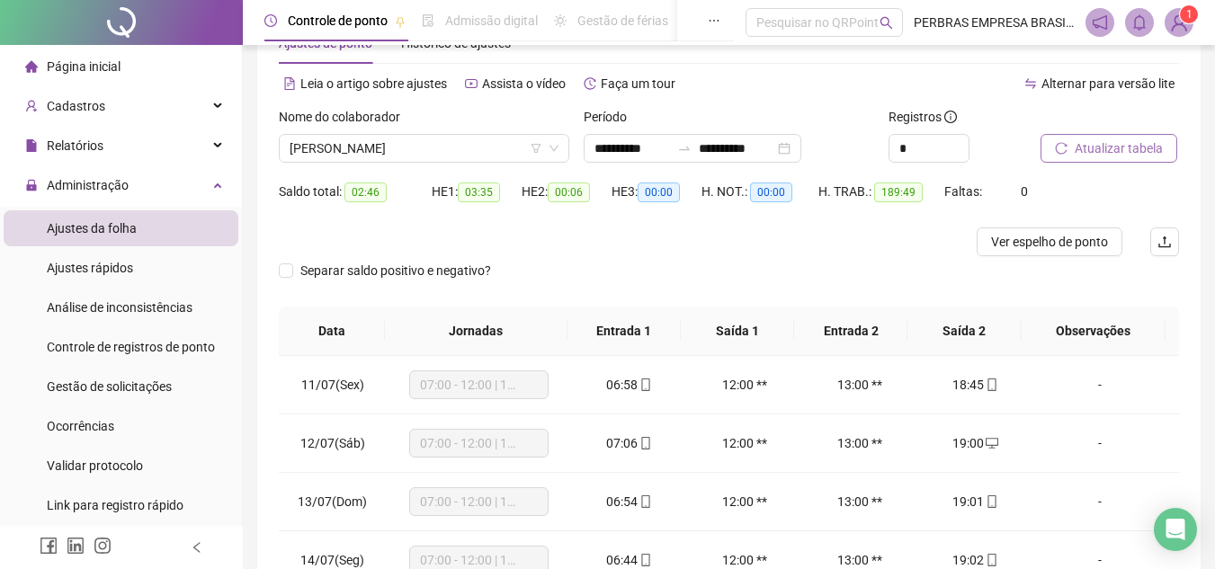
click at [1150, 156] on span "Atualizar tabela" at bounding box center [1119, 148] width 88 height 20
click at [1040, 239] on span "Ver espelho de ponto" at bounding box center [1049, 242] width 117 height 20
